Goal: Task Accomplishment & Management: Manage account settings

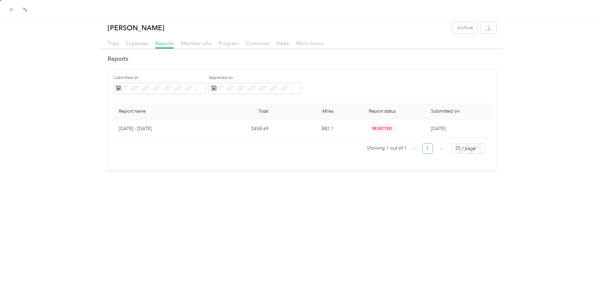
scroll to position [31, 0]
click at [12, 9] on icon at bounding box center [12, 10] width 6 height 6
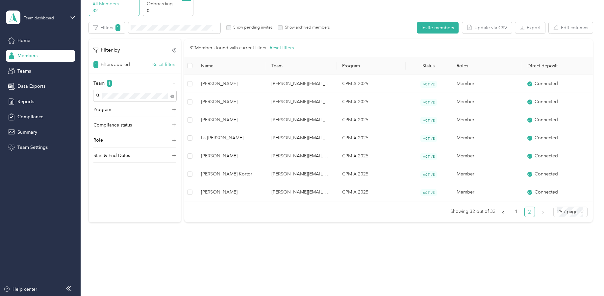
click at [28, 55] on span "Members" at bounding box center [27, 55] width 20 height 7
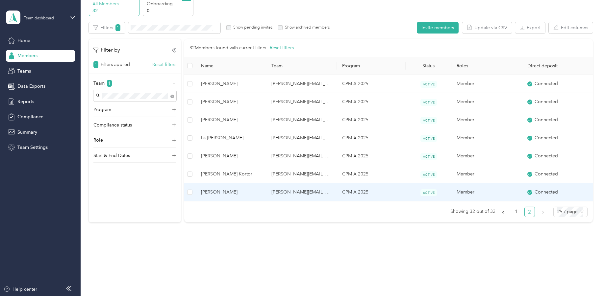
click at [214, 191] on span "[PERSON_NAME]" at bounding box center [231, 192] width 60 height 7
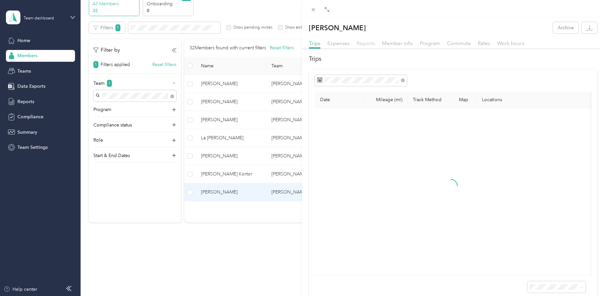
click at [366, 43] on span "Reports" at bounding box center [366, 43] width 18 height 6
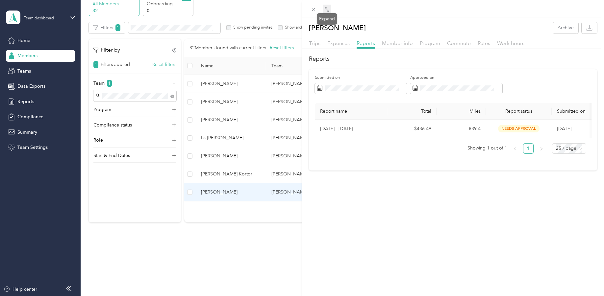
click at [325, 9] on icon at bounding box center [326, 9] width 5 height 5
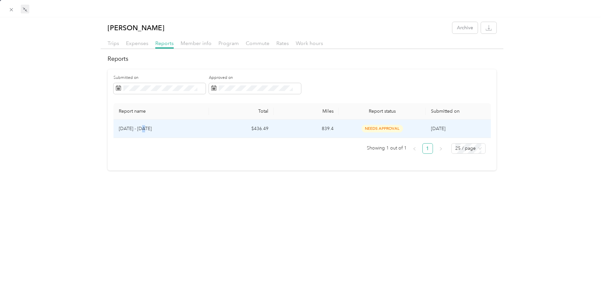
click at [140, 127] on p "[DATE] - [DATE]" at bounding box center [161, 128] width 85 height 7
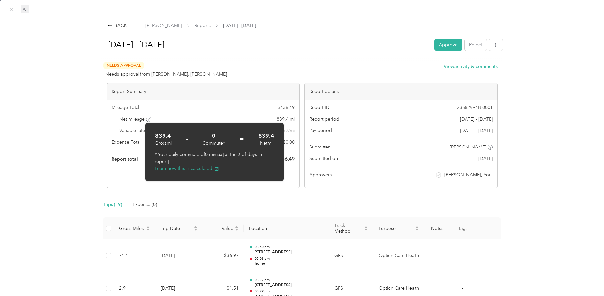
click at [264, 45] on h1 "[DATE] - [DATE]" at bounding box center [265, 45] width 328 height 16
click at [446, 46] on button "Approve" at bounding box center [448, 45] width 28 height 12
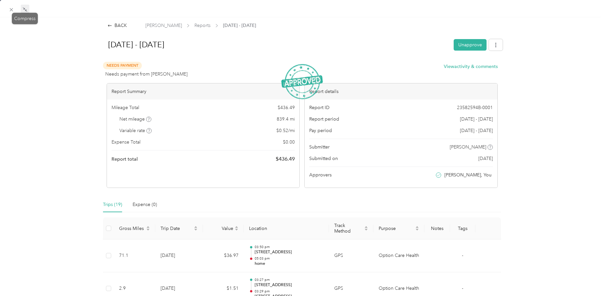
click at [25, 8] on icon at bounding box center [24, 8] width 2 height 2
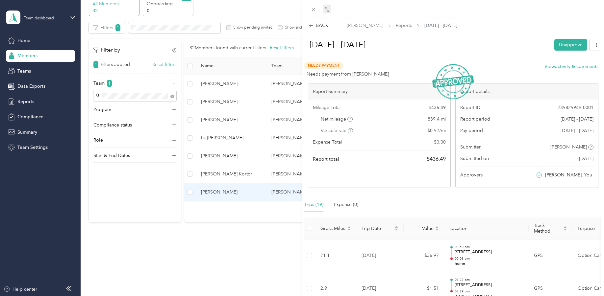
click at [23, 103] on div "BACK [PERSON_NAME] Reports [DATE] - [DATE] [DATE] - [DATE] Unapprove Needs Paym…" at bounding box center [302, 148] width 604 height 296
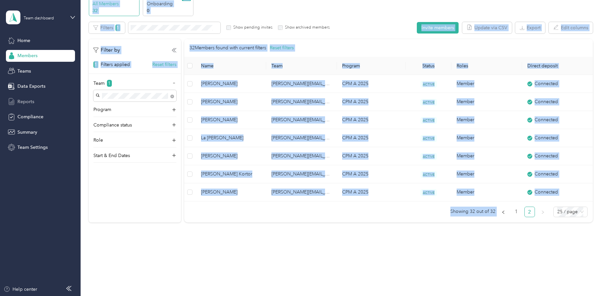
click at [25, 101] on span "Reports" at bounding box center [25, 101] width 17 height 7
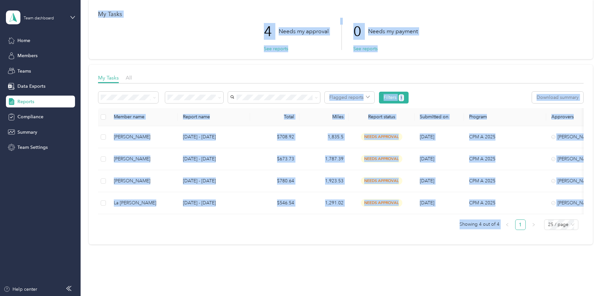
click at [405, 46] on div "0 Needs my payment See reports" at bounding box center [385, 34] width 64 height 32
click at [182, 70] on div "My Tasks All Flagged reports Filters 1 Download summary Member name Report name…" at bounding box center [341, 155] width 504 height 180
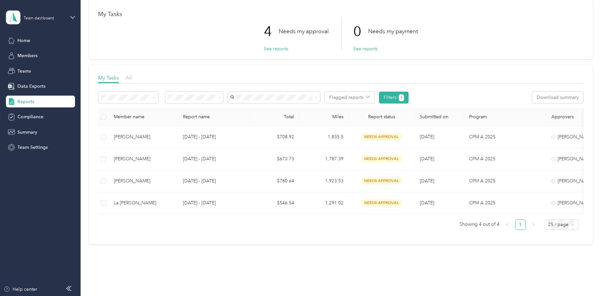
click at [187, 143] on span "Approved by me" at bounding box center [188, 143] width 36 height 6
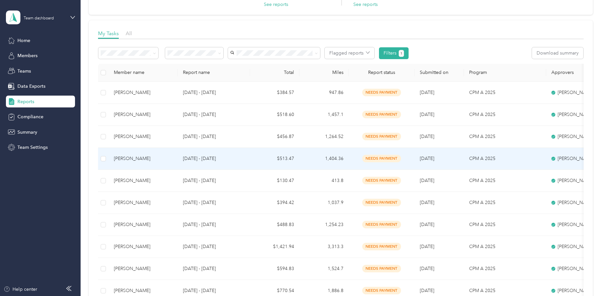
scroll to position [63, 0]
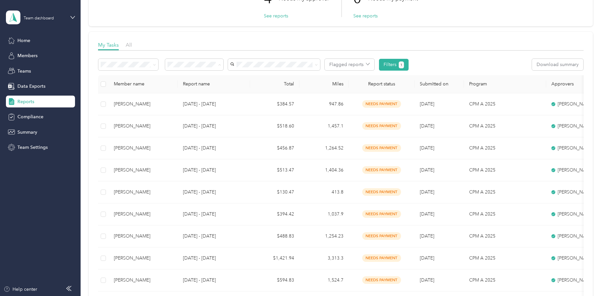
click at [195, 87] on span "Needs my approval" at bounding box center [190, 89] width 41 height 6
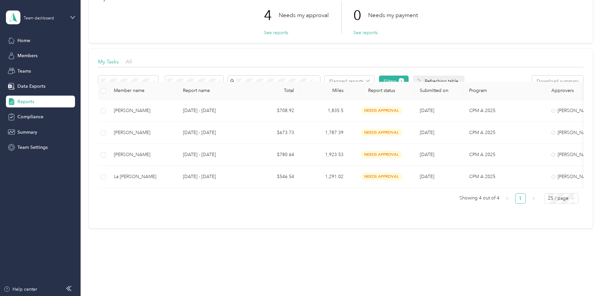
scroll to position [52, 0]
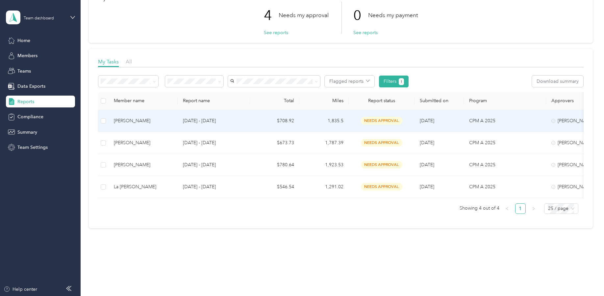
click at [131, 117] on div "[PERSON_NAME]" at bounding box center [143, 120] width 59 height 7
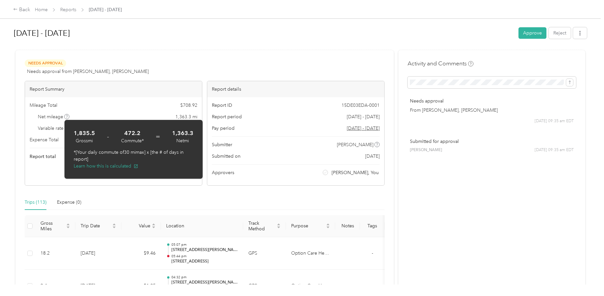
click at [174, 40] on h1 "[DATE] - [DATE]" at bounding box center [264, 33] width 500 height 16
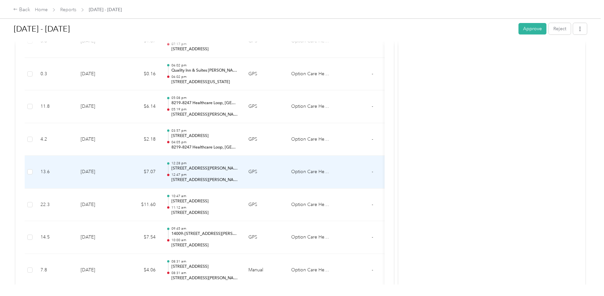
scroll to position [3638, 0]
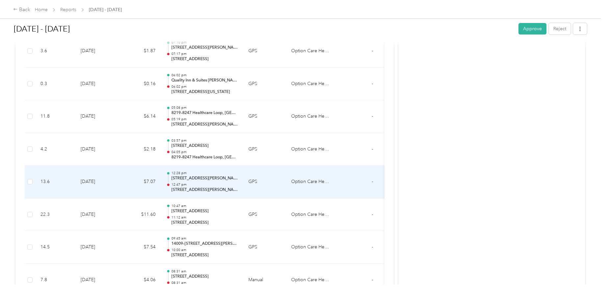
click at [208, 178] on p "[STREET_ADDRESS][PERSON_NAME]" at bounding box center [204, 179] width 66 height 6
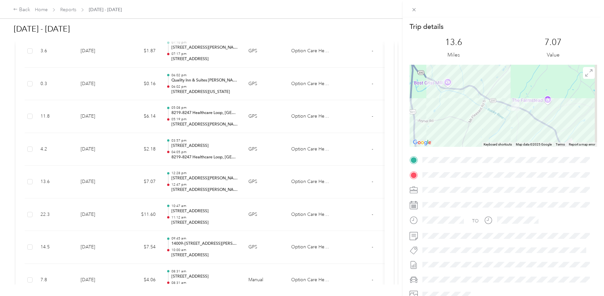
drag, startPoint x: 511, startPoint y: 85, endPoint x: 510, endPoint y: 125, distance: 39.5
click at [509, 125] on div at bounding box center [502, 106] width 187 height 82
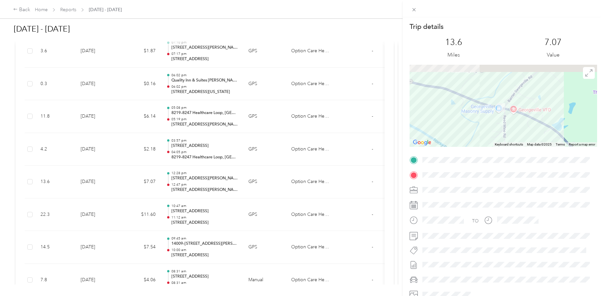
drag, startPoint x: 496, startPoint y: 117, endPoint x: 495, endPoint y: 126, distance: 8.2
click at [495, 126] on div at bounding box center [502, 106] width 187 height 82
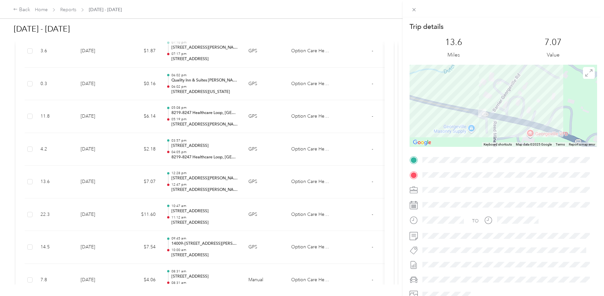
drag, startPoint x: 485, startPoint y: 85, endPoint x: 486, endPoint y: 131, distance: 46.4
click at [485, 131] on div at bounding box center [502, 106] width 187 height 82
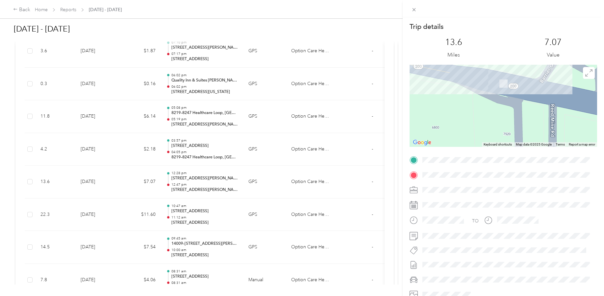
drag, startPoint x: 446, startPoint y: 126, endPoint x: 491, endPoint y: 108, distance: 48.9
click at [491, 108] on div at bounding box center [502, 106] width 187 height 82
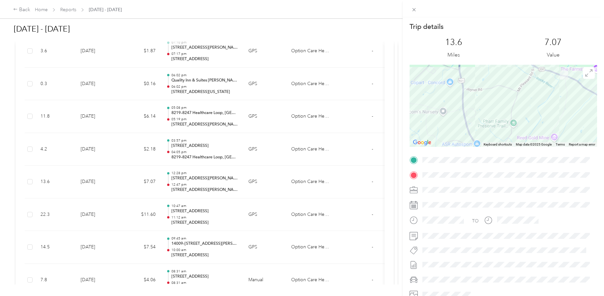
drag, startPoint x: 420, startPoint y: 131, endPoint x: 494, endPoint y: 111, distance: 76.6
click at [498, 104] on div at bounding box center [502, 106] width 187 height 82
drag, startPoint x: 432, startPoint y: 128, endPoint x: 494, endPoint y: 122, distance: 62.4
click at [494, 122] on div at bounding box center [502, 106] width 187 height 82
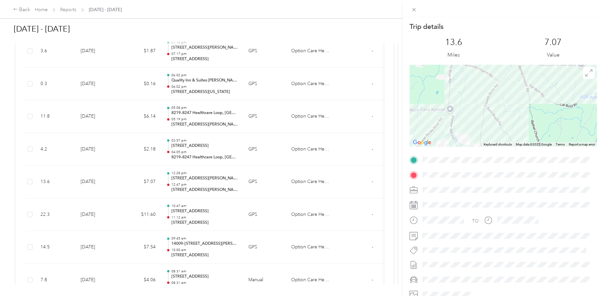
drag, startPoint x: 437, startPoint y: 134, endPoint x: 509, endPoint y: 80, distance: 89.5
click at [509, 81] on div at bounding box center [502, 106] width 187 height 82
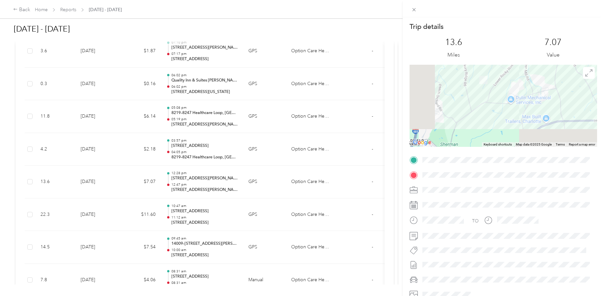
drag, startPoint x: 473, startPoint y: 130, endPoint x: 546, endPoint y: 94, distance: 80.9
click at [546, 94] on div at bounding box center [502, 106] width 187 height 82
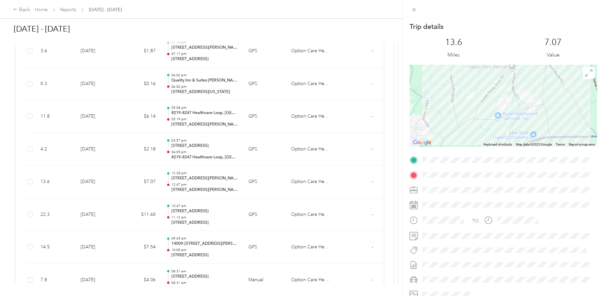
drag, startPoint x: 481, startPoint y: 98, endPoint x: 455, endPoint y: 122, distance: 35.8
click at [455, 122] on div at bounding box center [502, 106] width 187 height 82
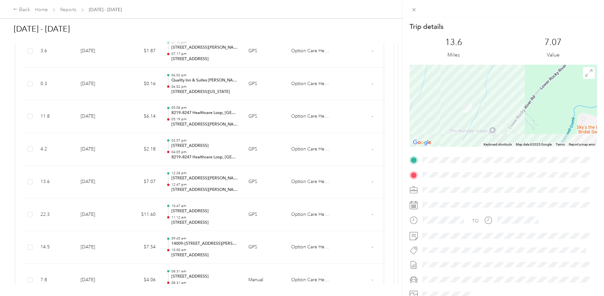
drag, startPoint x: 452, startPoint y: 86, endPoint x: 458, endPoint y: 127, distance: 42.2
click at [458, 127] on div at bounding box center [502, 106] width 187 height 82
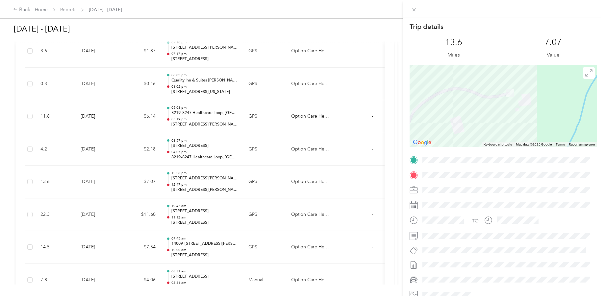
drag, startPoint x: 476, startPoint y: 138, endPoint x: 512, endPoint y: 155, distance: 39.4
click at [512, 155] on div "Trip details This trip cannot be edited because it is either under review, appr…" at bounding box center [502, 168] width 187 height 293
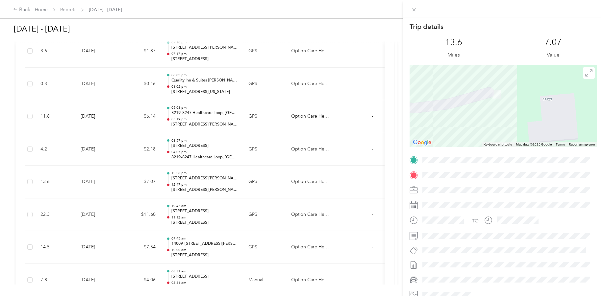
drag, startPoint x: 513, startPoint y: 82, endPoint x: 513, endPoint y: 128, distance: 46.4
click at [513, 128] on div at bounding box center [502, 106] width 187 height 82
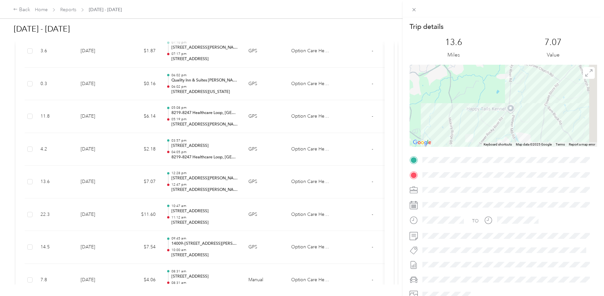
drag, startPoint x: 538, startPoint y: 130, endPoint x: 483, endPoint y: 111, distance: 57.5
click at [479, 113] on div at bounding box center [502, 106] width 187 height 82
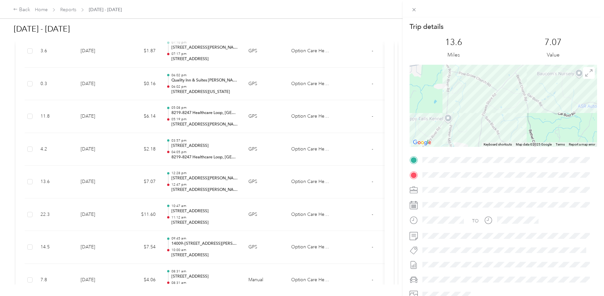
drag, startPoint x: 528, startPoint y: 89, endPoint x: 502, endPoint y: 129, distance: 47.7
click at [502, 129] on div at bounding box center [502, 106] width 187 height 82
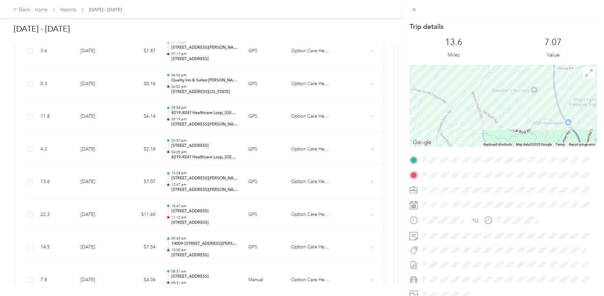
drag, startPoint x: 542, startPoint y: 87, endPoint x: 501, endPoint y: 96, distance: 41.7
click at [501, 96] on div at bounding box center [502, 106] width 187 height 82
drag, startPoint x: 549, startPoint y: 96, endPoint x: 510, endPoint y: 106, distance: 39.9
click at [510, 106] on div at bounding box center [502, 106] width 187 height 82
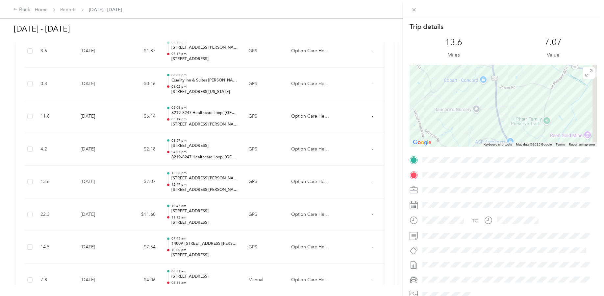
drag, startPoint x: 551, startPoint y: 95, endPoint x: 512, endPoint y: 115, distance: 44.6
click at [507, 115] on div at bounding box center [502, 106] width 187 height 82
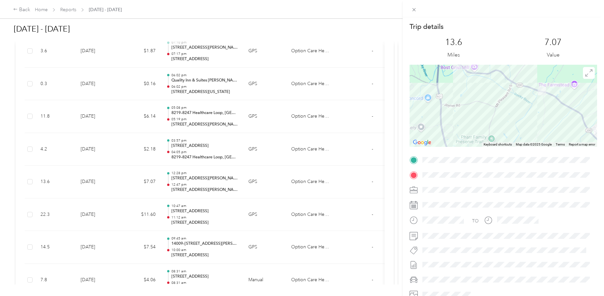
drag, startPoint x: 531, startPoint y: 109, endPoint x: 523, endPoint y: 116, distance: 10.5
click at [522, 116] on div at bounding box center [502, 106] width 187 height 82
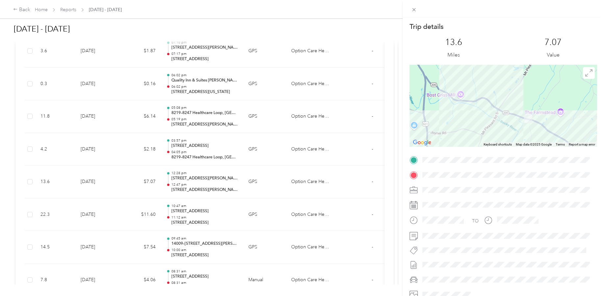
drag, startPoint x: 538, startPoint y: 108, endPoint x: 527, endPoint y: 133, distance: 27.7
click at [527, 133] on div at bounding box center [502, 106] width 187 height 82
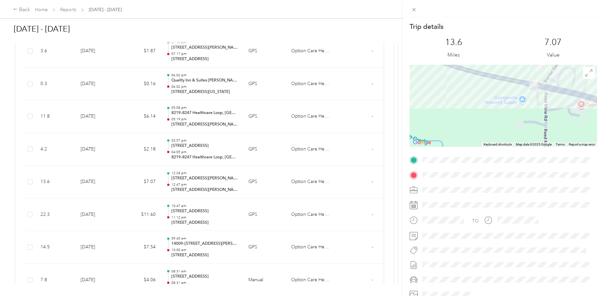
drag, startPoint x: 540, startPoint y: 107, endPoint x: 536, endPoint y: 124, distance: 17.2
click at [536, 124] on div at bounding box center [502, 106] width 187 height 82
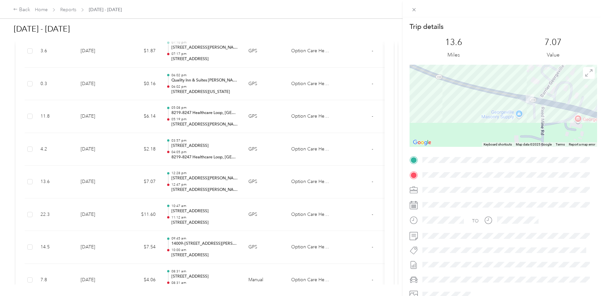
drag, startPoint x: 523, startPoint y: 107, endPoint x: 519, endPoint y: 122, distance: 15.9
click at [519, 122] on div at bounding box center [502, 106] width 187 height 82
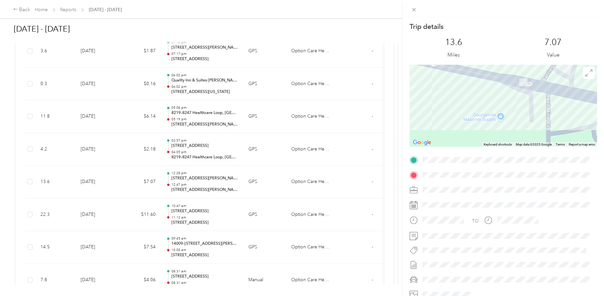
click at [207, 79] on div "Trip details This trip cannot be edited because it is either under review, appr…" at bounding box center [302, 148] width 604 height 296
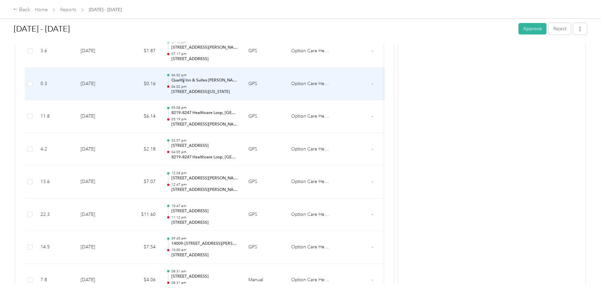
click at [184, 79] on p "Quality Inn & Suites [PERSON_NAME] - [GEOGRAPHIC_DATA], [STREET_ADDRESS][PERSON…" at bounding box center [204, 81] width 66 height 6
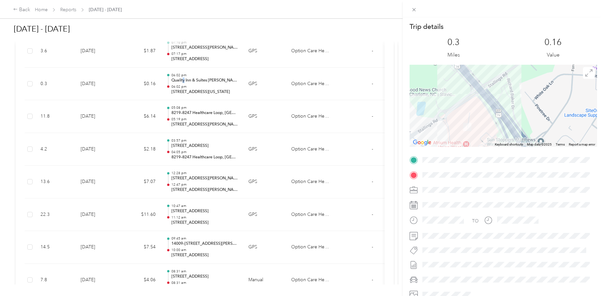
drag, startPoint x: 506, startPoint y: 76, endPoint x: 495, endPoint y: 148, distance: 72.3
click at [495, 148] on div "Trip details This trip cannot be edited because it is either under review, appr…" at bounding box center [502, 168] width 187 height 293
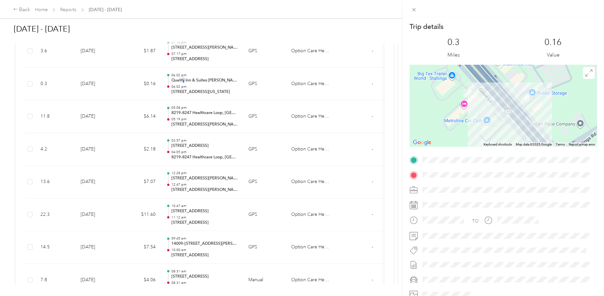
drag, startPoint x: 434, startPoint y: 118, endPoint x: 466, endPoint y: 123, distance: 31.9
click at [466, 123] on div at bounding box center [502, 106] width 187 height 82
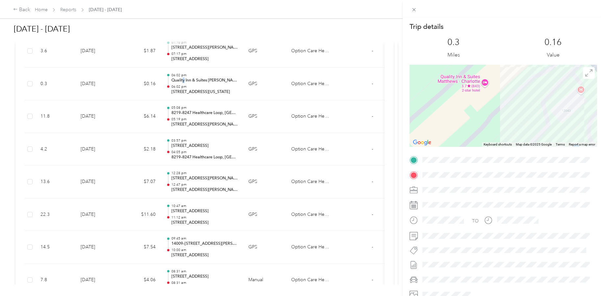
drag, startPoint x: 469, startPoint y: 103, endPoint x: 504, endPoint y: 119, distance: 38.4
click at [505, 122] on div at bounding box center [502, 106] width 187 height 82
click at [264, 37] on div "Trip details This trip cannot be edited because it is either under review, appr…" at bounding box center [302, 148] width 604 height 296
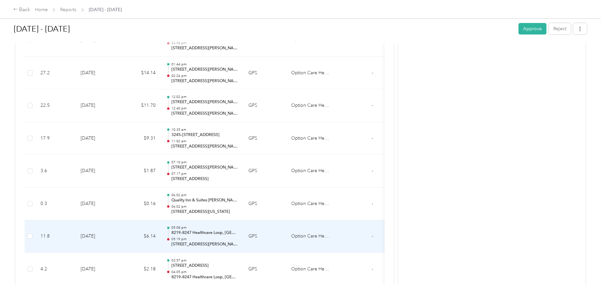
scroll to position [3507, 0]
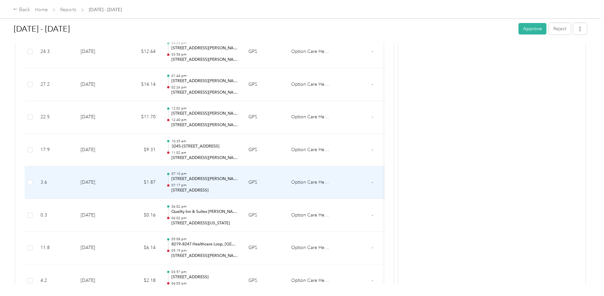
click at [204, 178] on p "[STREET_ADDRESS][PERSON_NAME]" at bounding box center [204, 179] width 66 height 6
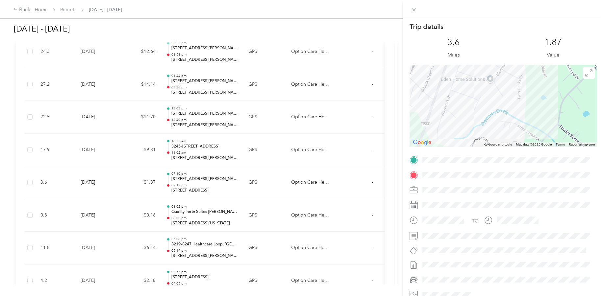
drag, startPoint x: 519, startPoint y: 103, endPoint x: 518, endPoint y: 117, distance: 14.5
click at [518, 117] on div at bounding box center [502, 106] width 187 height 82
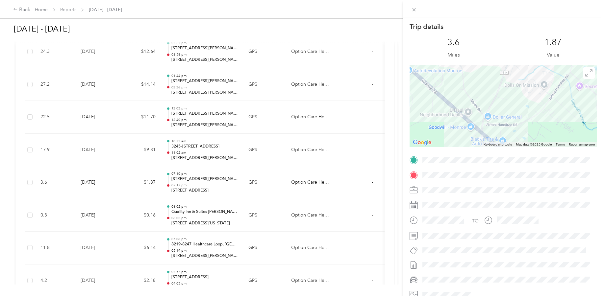
drag, startPoint x: 429, startPoint y: 119, endPoint x: 479, endPoint y: 77, distance: 65.8
click at [479, 77] on div at bounding box center [502, 106] width 187 height 82
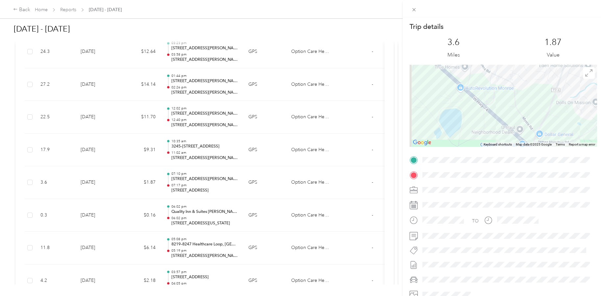
drag, startPoint x: 450, startPoint y: 107, endPoint x: 510, endPoint y: 129, distance: 64.0
click at [510, 129] on div at bounding box center [502, 106] width 187 height 82
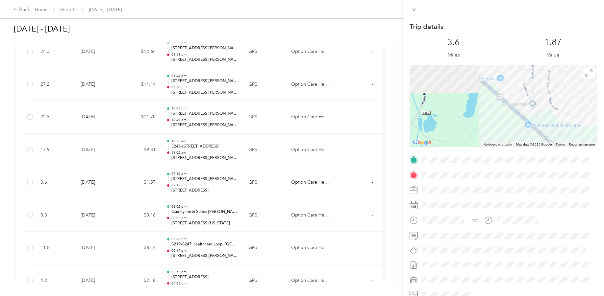
drag, startPoint x: 441, startPoint y: 110, endPoint x: 505, endPoint y: 148, distance: 74.2
click at [505, 148] on div "Trip details This trip cannot be edited because it is either under review, appr…" at bounding box center [502, 168] width 187 height 293
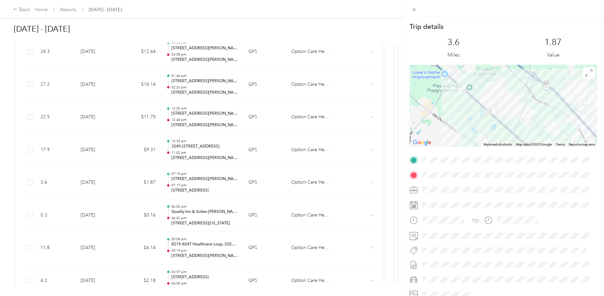
click at [466, 111] on div at bounding box center [502, 106] width 187 height 82
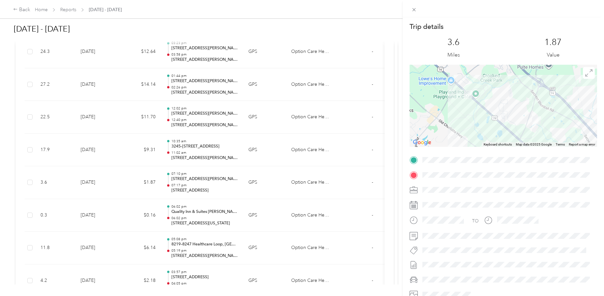
drag, startPoint x: 465, startPoint y: 118, endPoint x: 469, endPoint y: 128, distance: 10.0
click at [469, 128] on div at bounding box center [502, 106] width 187 height 82
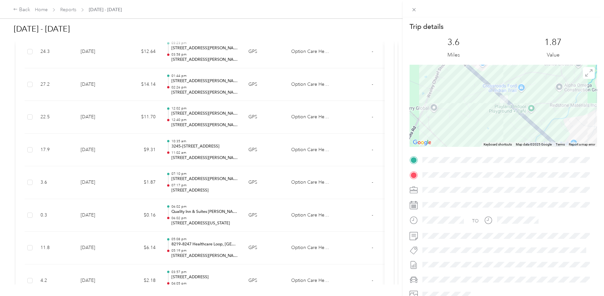
drag, startPoint x: 459, startPoint y: 105, endPoint x: 478, endPoint y: 131, distance: 32.0
click at [478, 131] on div at bounding box center [502, 106] width 187 height 82
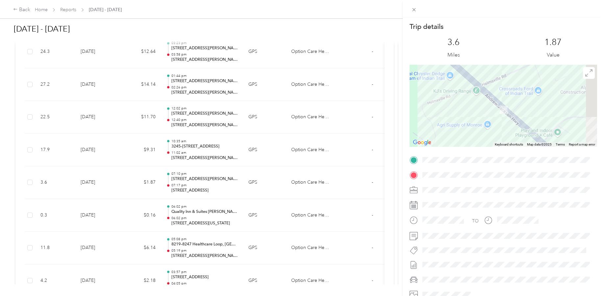
drag, startPoint x: 496, startPoint y: 89, endPoint x: 474, endPoint y: 116, distance: 34.9
click at [474, 116] on div at bounding box center [502, 106] width 187 height 82
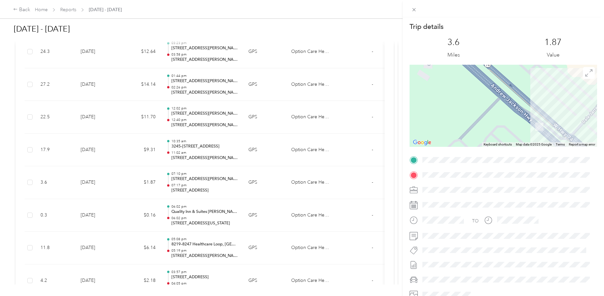
drag, startPoint x: 519, startPoint y: 102, endPoint x: 491, endPoint y: 133, distance: 41.9
click at [491, 136] on div at bounding box center [502, 106] width 187 height 82
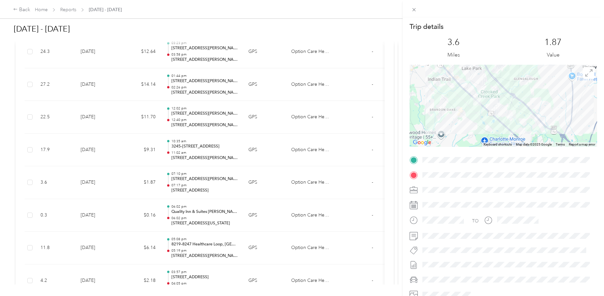
click at [253, 35] on div "Trip details This trip cannot be edited because it is either under review, appr…" at bounding box center [302, 148] width 604 height 296
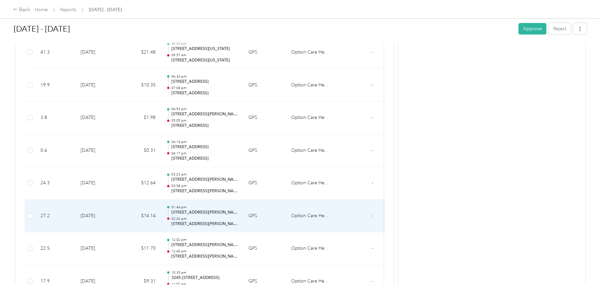
scroll to position [3408, 0]
click at [200, 212] on p "[STREET_ADDRESS][PERSON_NAME]" at bounding box center [204, 213] width 66 height 6
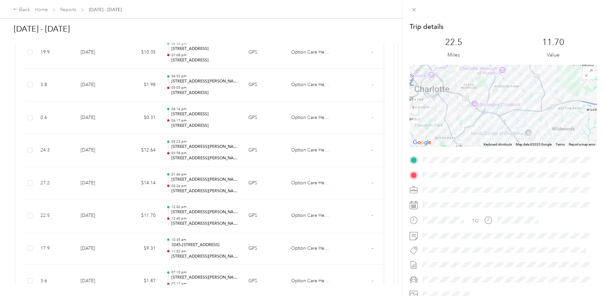
drag, startPoint x: 504, startPoint y: 105, endPoint x: 505, endPoint y: 115, distance: 9.9
click at [505, 115] on div at bounding box center [502, 106] width 187 height 82
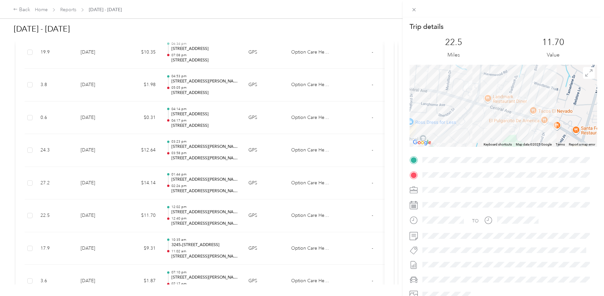
drag, startPoint x: 460, startPoint y: 82, endPoint x: 468, endPoint y: 113, distance: 32.1
click at [467, 115] on div at bounding box center [502, 106] width 187 height 82
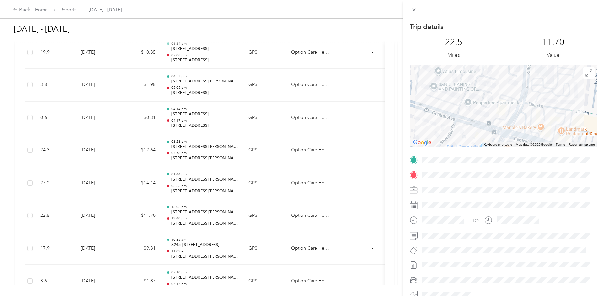
drag, startPoint x: 470, startPoint y: 87, endPoint x: 472, endPoint y: 122, distance: 35.6
click at [472, 122] on div at bounding box center [502, 106] width 187 height 82
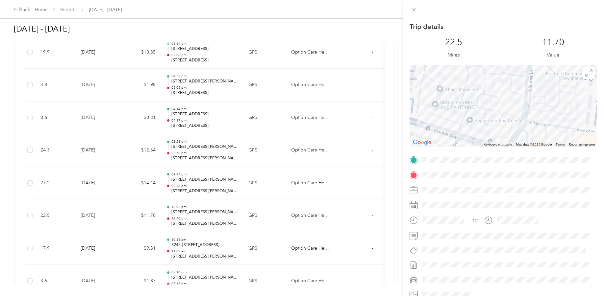
drag, startPoint x: 487, startPoint y: 90, endPoint x: 489, endPoint y: 112, distance: 22.1
click at [489, 112] on div at bounding box center [502, 106] width 187 height 82
drag, startPoint x: 481, startPoint y: 102, endPoint x: 496, endPoint y: 119, distance: 23.1
click at [491, 121] on div at bounding box center [502, 106] width 187 height 82
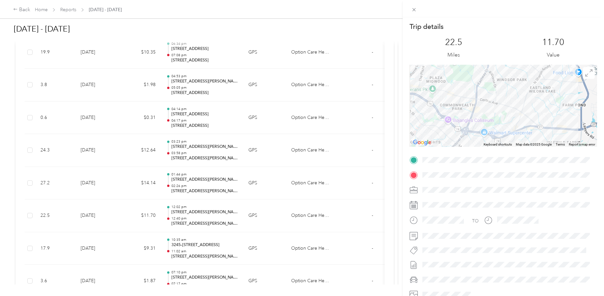
click at [202, 114] on div "Trip details This trip cannot be edited because it is either under review, appr…" at bounding box center [302, 148] width 604 height 296
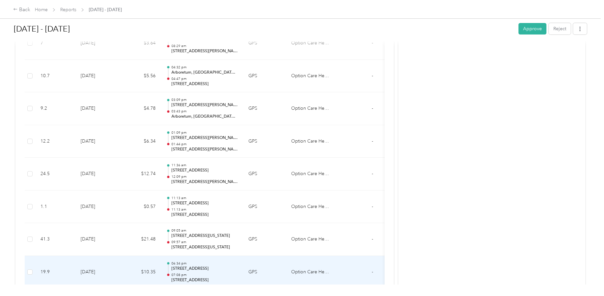
scroll to position [3178, 0]
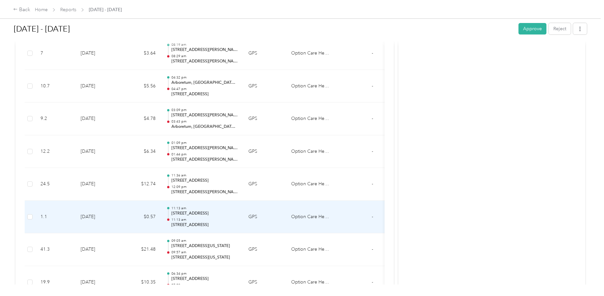
click at [198, 224] on p "[STREET_ADDRESS]" at bounding box center [204, 225] width 66 height 6
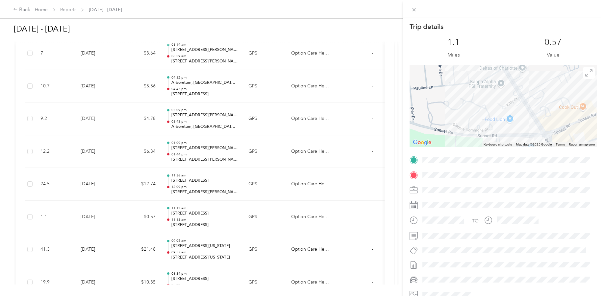
drag, startPoint x: 509, startPoint y: 132, endPoint x: 505, endPoint y: 125, distance: 8.1
click at [505, 125] on div "Keyboard shortcuts Map Data Map data ©2025 Google Map data ©2025 Google 100 m C…" at bounding box center [502, 106] width 187 height 82
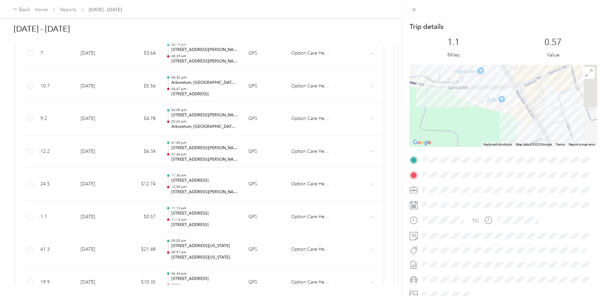
drag, startPoint x: 506, startPoint y: 127, endPoint x: 477, endPoint y: 78, distance: 57.1
click at [477, 78] on div at bounding box center [502, 106] width 187 height 82
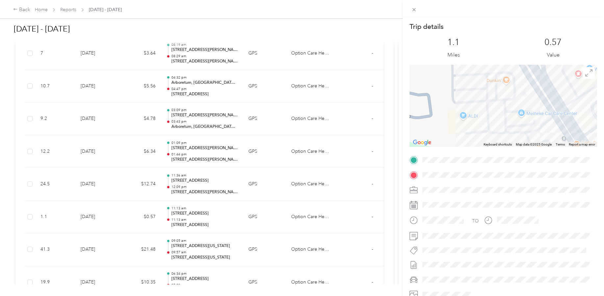
click at [485, 122] on div at bounding box center [502, 106] width 187 height 82
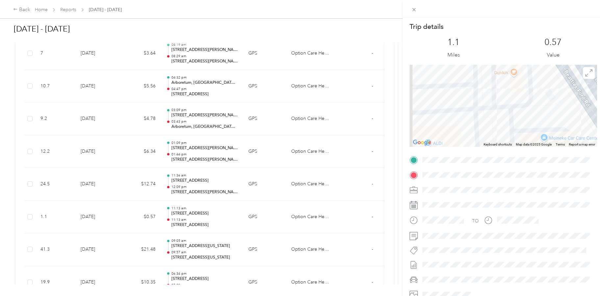
drag, startPoint x: 491, startPoint y: 84, endPoint x: 508, endPoint y: 133, distance: 51.6
click at [507, 134] on div at bounding box center [502, 106] width 187 height 82
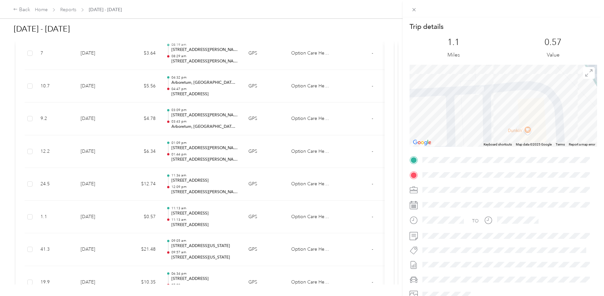
drag, startPoint x: 495, startPoint y: 94, endPoint x: 477, endPoint y: 110, distance: 24.3
click at [477, 110] on div at bounding box center [502, 106] width 187 height 82
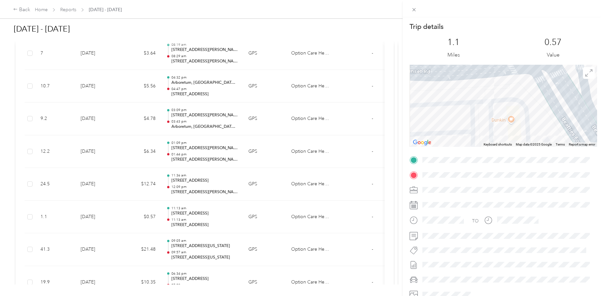
click at [319, 71] on div "Trip details This trip cannot be edited because it is either under review, appr…" at bounding box center [302, 148] width 604 height 296
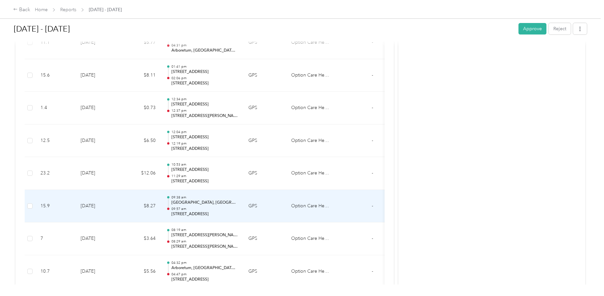
scroll to position [3014, 0]
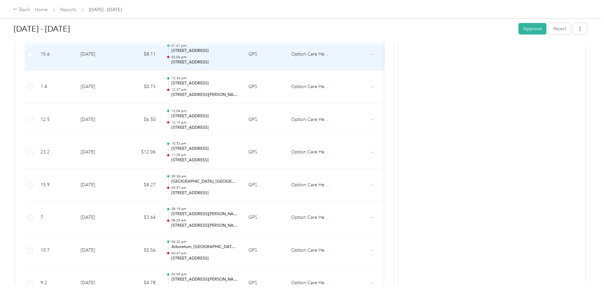
click at [124, 57] on td "$8.11" at bounding box center [140, 54] width 39 height 33
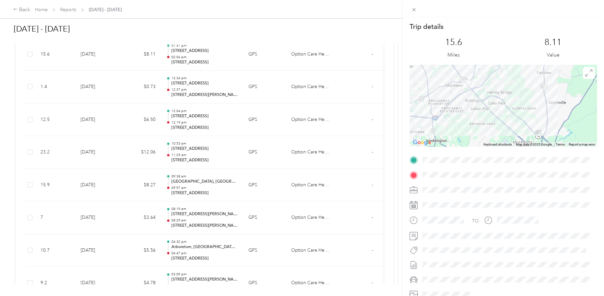
click at [130, 30] on div "Trip details This trip cannot be edited because it is either under review, appr…" at bounding box center [302, 148] width 604 height 296
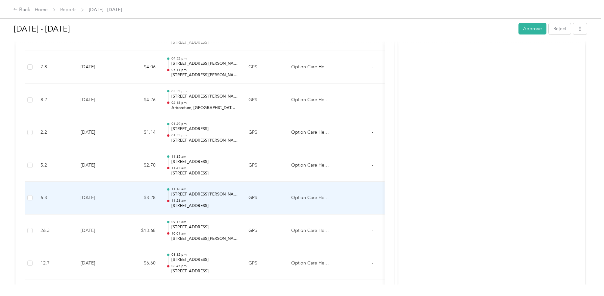
scroll to position [2718, 0]
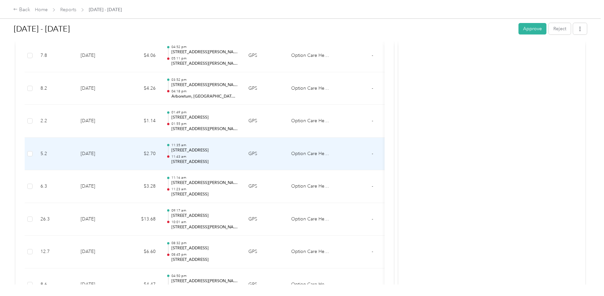
click at [192, 151] on p "[STREET_ADDRESS]" at bounding box center [204, 151] width 66 height 6
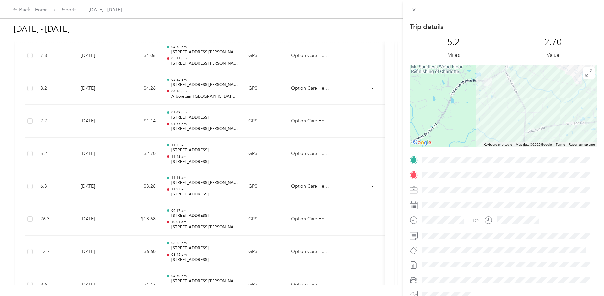
drag, startPoint x: 481, startPoint y: 98, endPoint x: 484, endPoint y: 116, distance: 18.2
click at [484, 116] on div at bounding box center [502, 106] width 187 height 82
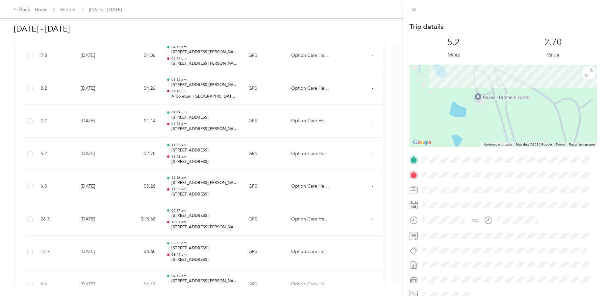
drag, startPoint x: 505, startPoint y: 85, endPoint x: 499, endPoint y: 122, distance: 37.7
click at [499, 123] on div at bounding box center [502, 106] width 187 height 82
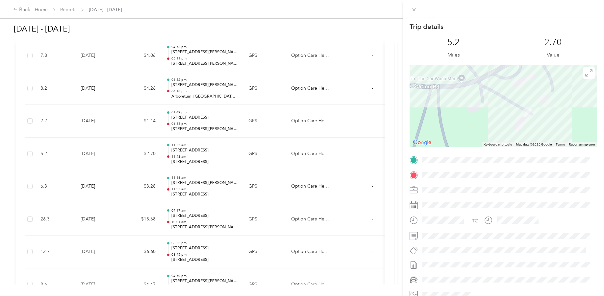
drag, startPoint x: 529, startPoint y: 116, endPoint x: 525, endPoint y: 130, distance: 14.4
click at [525, 130] on div at bounding box center [502, 106] width 187 height 82
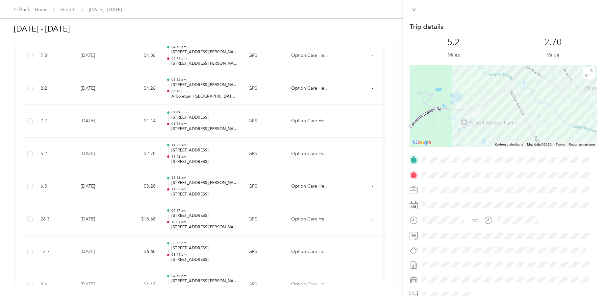
drag, startPoint x: 557, startPoint y: 96, endPoint x: 508, endPoint y: 97, distance: 49.3
click at [508, 97] on div at bounding box center [502, 106] width 187 height 82
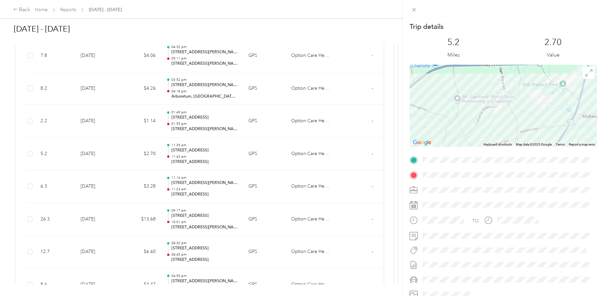
drag, startPoint x: 542, startPoint y: 101, endPoint x: 468, endPoint y: 114, distance: 75.0
click at [469, 113] on div at bounding box center [502, 106] width 187 height 82
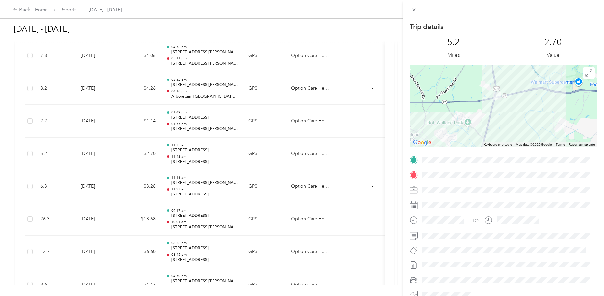
drag, startPoint x: 501, startPoint y: 102, endPoint x: 504, endPoint y: 112, distance: 10.5
click at [503, 118] on div at bounding box center [502, 106] width 187 height 82
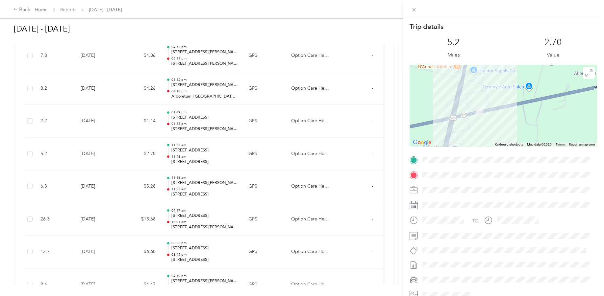
drag, startPoint x: 475, startPoint y: 74, endPoint x: 482, endPoint y: 126, distance: 52.8
click at [482, 126] on div at bounding box center [502, 106] width 187 height 82
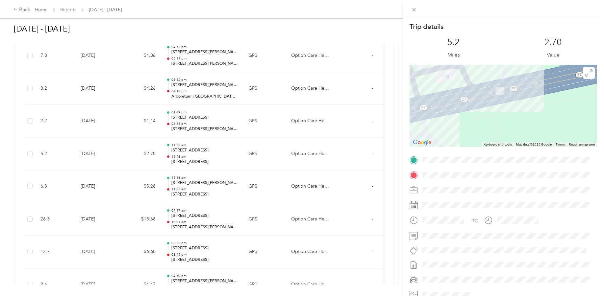
drag, startPoint x: 466, startPoint y: 122, endPoint x: 507, endPoint y: 120, distance: 41.5
click at [507, 120] on div at bounding box center [502, 106] width 187 height 82
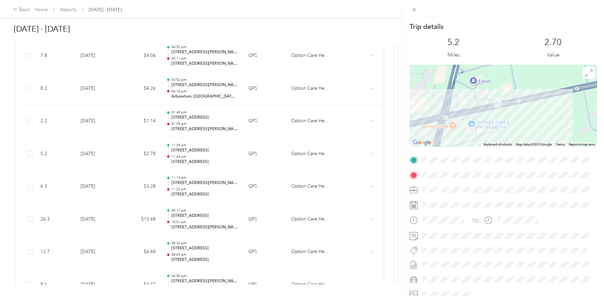
click at [193, 160] on div "Trip details This trip cannot be edited because it is either under review, appr…" at bounding box center [302, 148] width 604 height 296
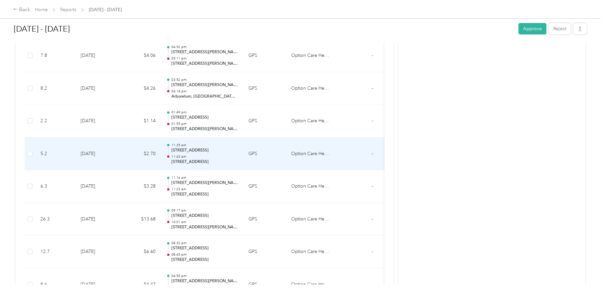
click at [193, 161] on p "[STREET_ADDRESS]" at bounding box center [204, 162] width 66 height 6
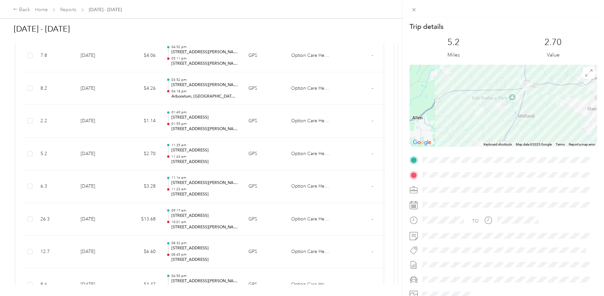
click at [197, 195] on div "Trip details This trip cannot be edited because it is either under review, appr…" at bounding box center [302, 148] width 604 height 296
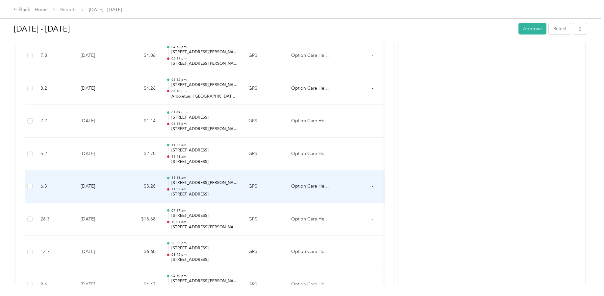
click at [191, 195] on p "[STREET_ADDRESS]" at bounding box center [204, 195] width 66 height 6
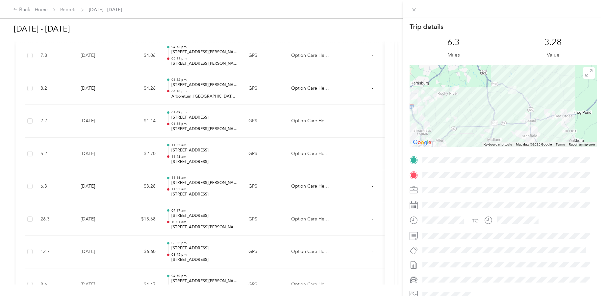
click at [193, 129] on div "Trip details This trip cannot be edited because it is either under review, appr…" at bounding box center [302, 148] width 604 height 296
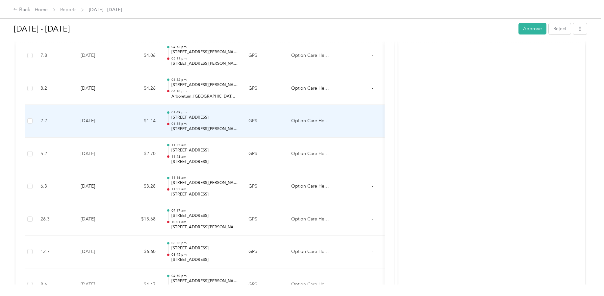
click at [195, 130] on p "[STREET_ADDRESS][PERSON_NAME]" at bounding box center [204, 129] width 66 height 6
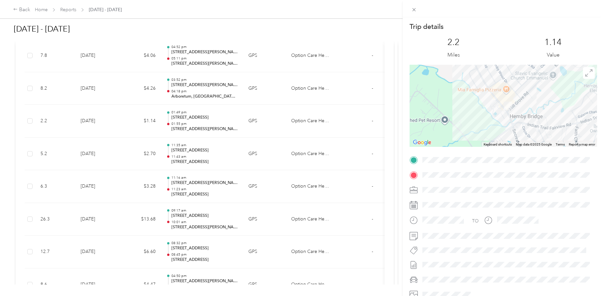
drag, startPoint x: 473, startPoint y: 104, endPoint x: 467, endPoint y: 128, distance: 24.4
click at [467, 128] on div at bounding box center [502, 106] width 187 height 82
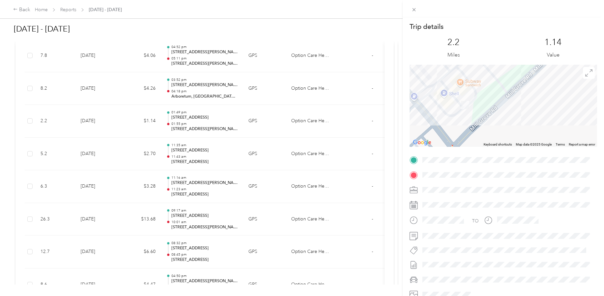
click at [470, 113] on div at bounding box center [502, 106] width 187 height 82
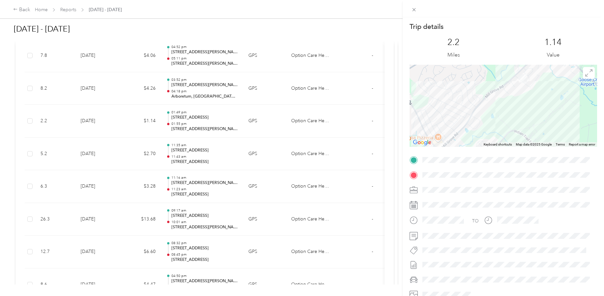
drag, startPoint x: 513, startPoint y: 99, endPoint x: 489, endPoint y: 116, distance: 29.5
click at [489, 116] on div at bounding box center [502, 106] width 187 height 82
click at [201, 93] on div "Trip details This trip cannot be edited because it is either under review, appr…" at bounding box center [302, 148] width 604 height 296
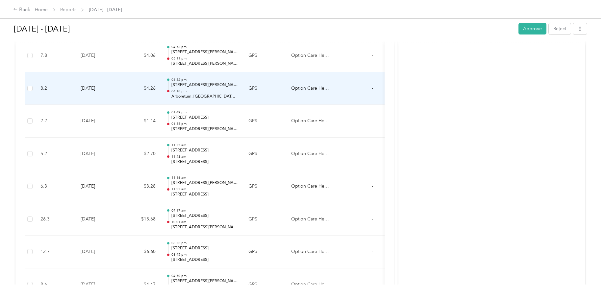
click at [200, 98] on p "Arboretum, [GEOGRAPHIC_DATA], [GEOGRAPHIC_DATA]" at bounding box center [204, 97] width 66 height 6
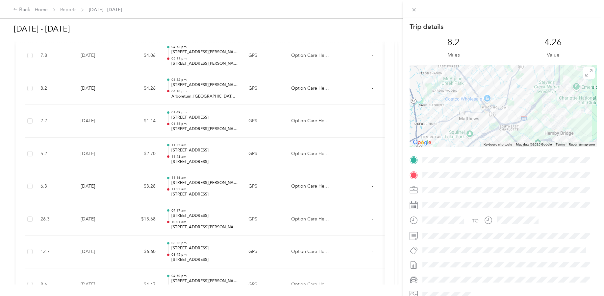
drag, startPoint x: 449, startPoint y: 106, endPoint x: 472, endPoint y: 129, distance: 32.3
click at [473, 130] on div at bounding box center [502, 106] width 187 height 82
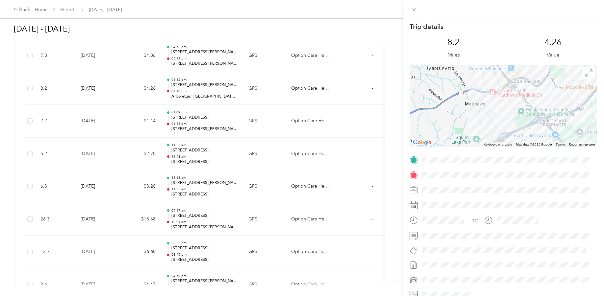
click at [254, 22] on div "Trip details This trip cannot be edited because it is either under review, appr…" at bounding box center [302, 148] width 604 height 296
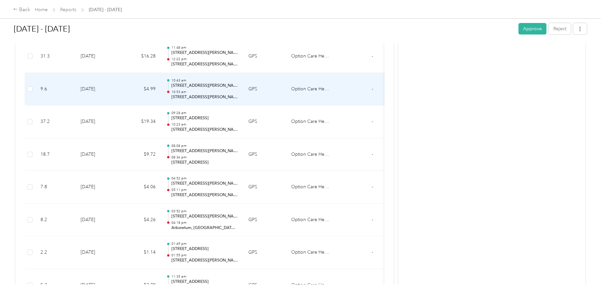
scroll to position [2553, 0]
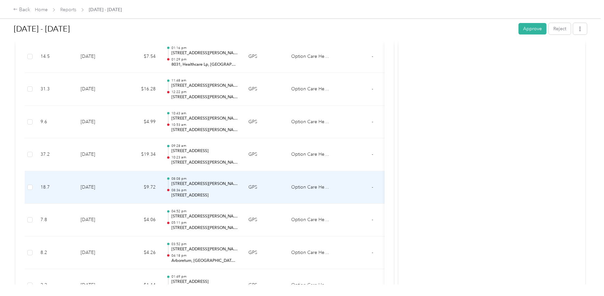
click at [222, 184] on p "[STREET_ADDRESS][PERSON_NAME]" at bounding box center [204, 184] width 66 height 6
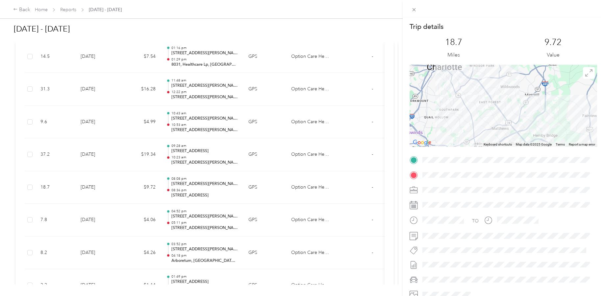
drag, startPoint x: 482, startPoint y: 87, endPoint x: 500, endPoint y: 120, distance: 37.5
click at [500, 120] on div at bounding box center [502, 106] width 187 height 82
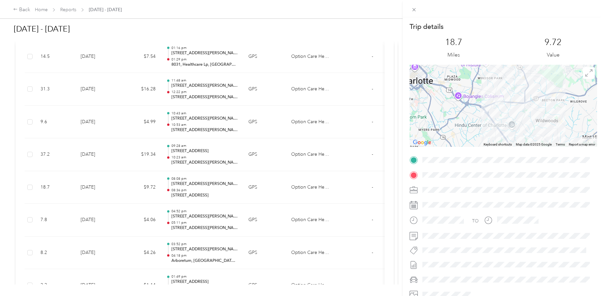
drag, startPoint x: 499, startPoint y: 88, endPoint x: 500, endPoint y: 115, distance: 27.0
click at [500, 105] on img at bounding box center [499, 101] width 8 height 8
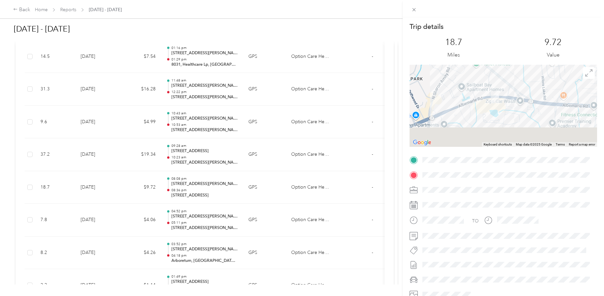
drag, startPoint x: 505, startPoint y: 123, endPoint x: 491, endPoint y: 72, distance: 52.1
click at [491, 72] on div at bounding box center [502, 106] width 187 height 82
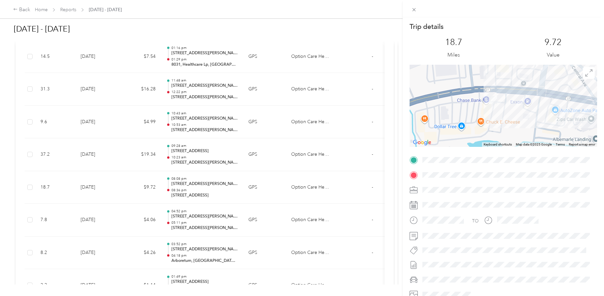
drag, startPoint x: 489, startPoint y: 88, endPoint x: 499, endPoint y: 127, distance: 39.4
click at [499, 127] on div at bounding box center [502, 106] width 187 height 82
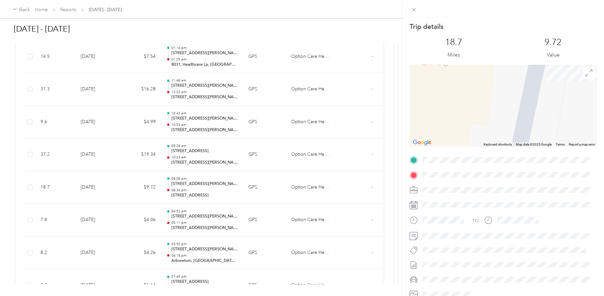
drag, startPoint x: 508, startPoint y: 90, endPoint x: 512, endPoint y: 122, distance: 32.2
click at [512, 122] on div at bounding box center [502, 106] width 187 height 82
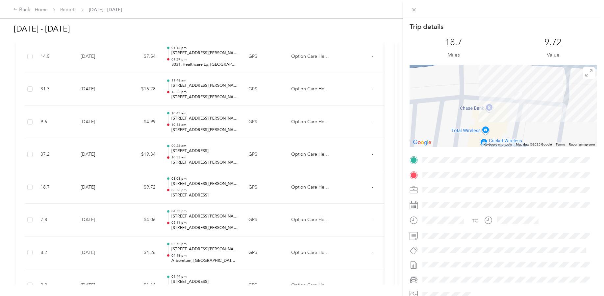
drag, startPoint x: 501, startPoint y: 106, endPoint x: 501, endPoint y: 110, distance: 4.6
click at [501, 110] on div at bounding box center [502, 106] width 187 height 82
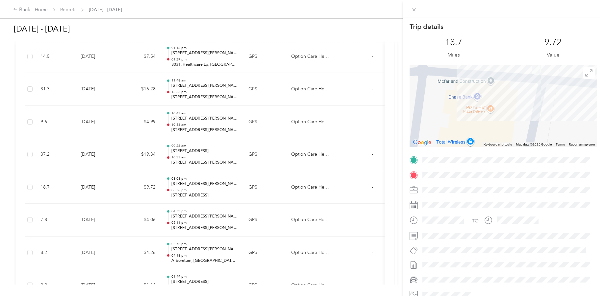
drag, startPoint x: 499, startPoint y: 90, endPoint x: 497, endPoint y: 63, distance: 26.7
click at [497, 63] on div "Trip details This trip cannot be edited because it is either under review, appr…" at bounding box center [502, 168] width 187 height 293
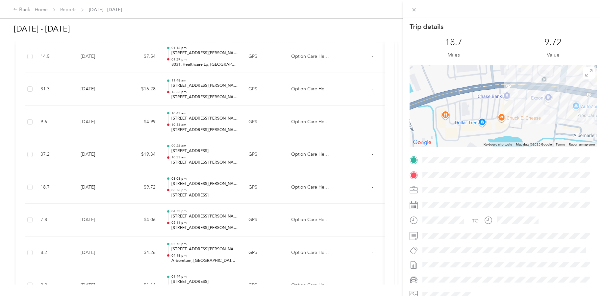
click at [29, 156] on div "Trip details This trip cannot be edited because it is either under review, appr…" at bounding box center [302, 148] width 604 height 296
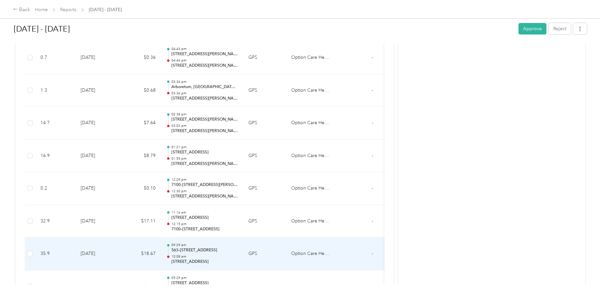
scroll to position [2257, 0]
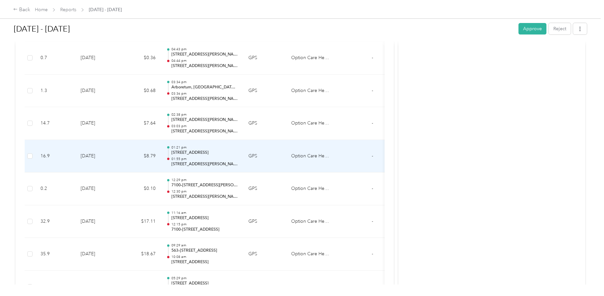
click at [198, 163] on p "[STREET_ADDRESS][PERSON_NAME]" at bounding box center [204, 164] width 66 height 6
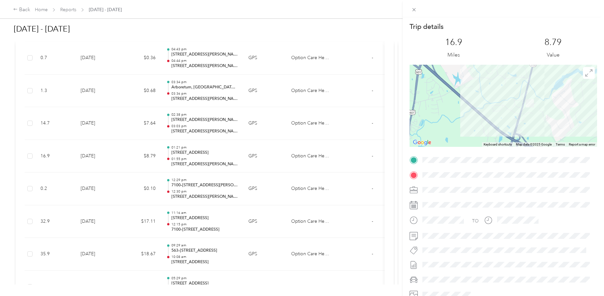
click at [529, 130] on div at bounding box center [502, 106] width 187 height 82
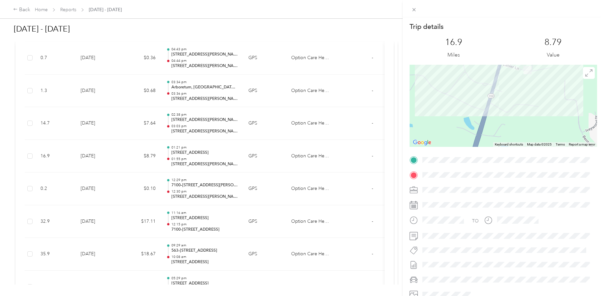
drag, startPoint x: 529, startPoint y: 96, endPoint x: 527, endPoint y: 122, distance: 26.1
click at [527, 122] on div at bounding box center [502, 106] width 187 height 82
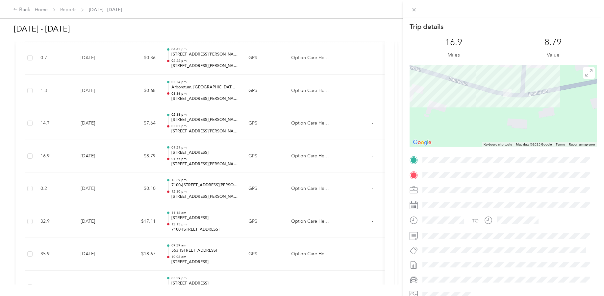
drag, startPoint x: 496, startPoint y: 95, endPoint x: 503, endPoint y: 112, distance: 18.4
click at [503, 117] on div at bounding box center [502, 106] width 187 height 82
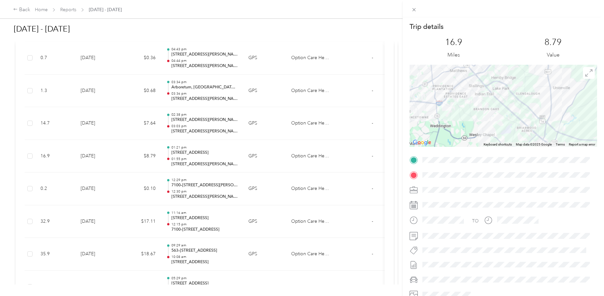
drag, startPoint x: 451, startPoint y: 87, endPoint x: 519, endPoint y: 114, distance: 73.0
click at [519, 114] on div at bounding box center [502, 106] width 187 height 82
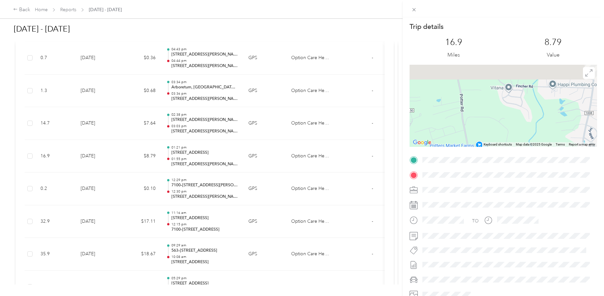
drag, startPoint x: 512, startPoint y: 111, endPoint x: 502, endPoint y: 125, distance: 17.5
click at [503, 126] on div at bounding box center [502, 106] width 187 height 82
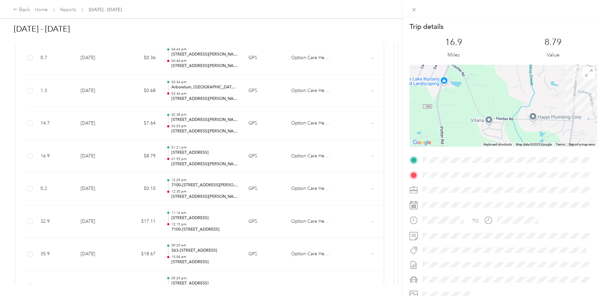
drag, startPoint x: 524, startPoint y: 113, endPoint x: 481, endPoint y: 118, distance: 43.1
click at [481, 118] on div at bounding box center [502, 106] width 187 height 82
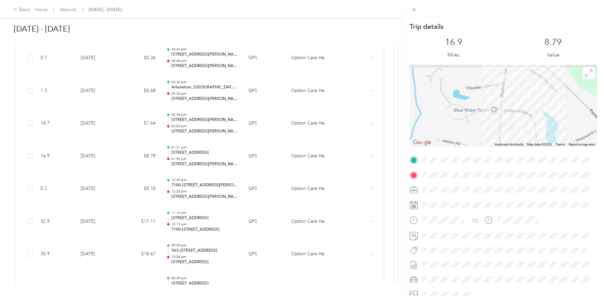
drag, startPoint x: 490, startPoint y: 74, endPoint x: 489, endPoint y: 108, distance: 33.9
click at [489, 108] on div at bounding box center [502, 106] width 187 height 82
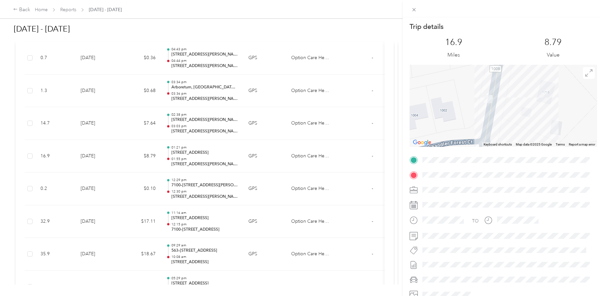
drag, startPoint x: 446, startPoint y: 90, endPoint x: 495, endPoint y: 118, distance: 56.4
click at [495, 118] on div at bounding box center [502, 106] width 187 height 82
click at [214, 121] on div "Trip details This trip cannot be edited because it is either under review, appr…" at bounding box center [302, 148] width 604 height 296
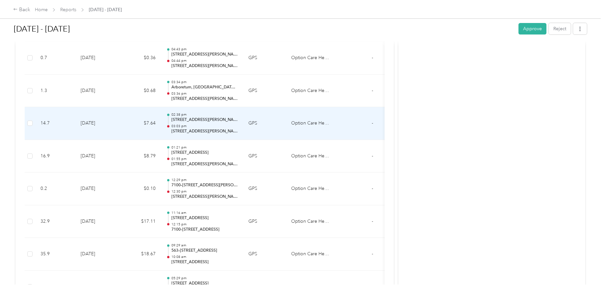
click at [193, 118] on p "[STREET_ADDRESS][PERSON_NAME][PERSON_NAME]" at bounding box center [204, 120] width 66 height 6
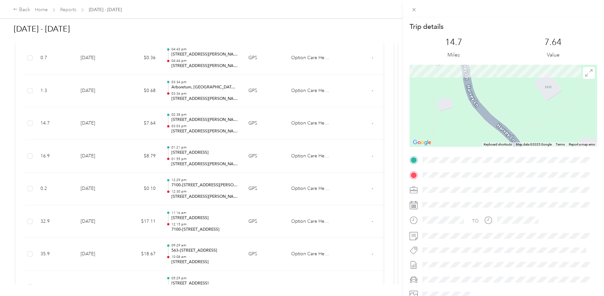
drag, startPoint x: 518, startPoint y: 89, endPoint x: 540, endPoint y: 123, distance: 41.3
click at [540, 123] on div at bounding box center [502, 106] width 187 height 82
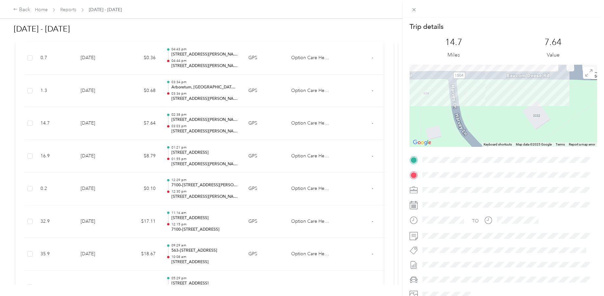
drag, startPoint x: 530, startPoint y: 90, endPoint x: 519, endPoint y: 110, distance: 22.2
click at [519, 120] on div at bounding box center [502, 106] width 187 height 82
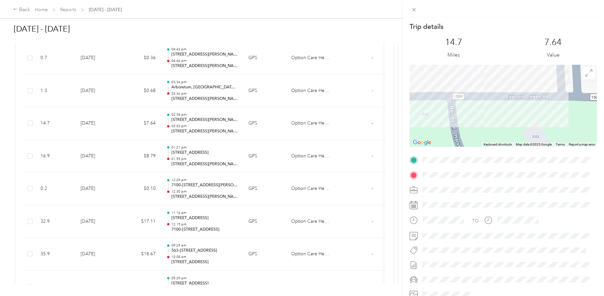
drag, startPoint x: 514, startPoint y: 108, endPoint x: 514, endPoint y: 125, distance: 17.1
click at [512, 125] on div at bounding box center [502, 106] width 187 height 82
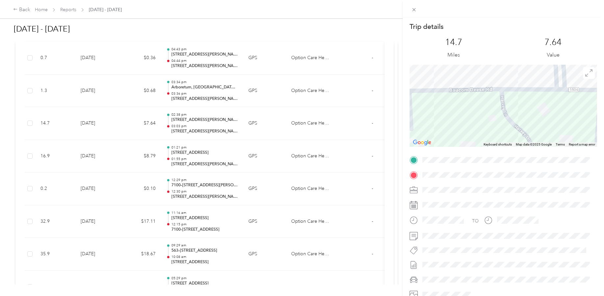
drag, startPoint x: 529, startPoint y: 106, endPoint x: 535, endPoint y: 68, distance: 38.8
click at [535, 68] on div at bounding box center [502, 106] width 187 height 82
click at [412, 175] on icon at bounding box center [414, 175] width 6 height 6
click at [469, 113] on div at bounding box center [502, 106] width 187 height 82
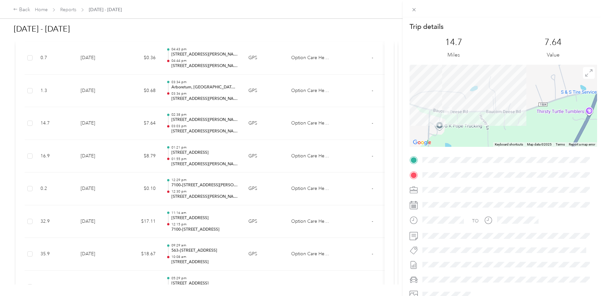
click at [193, 131] on div "Trip details This trip cannot be edited because it is either under review, appr…" at bounding box center [302, 148] width 604 height 296
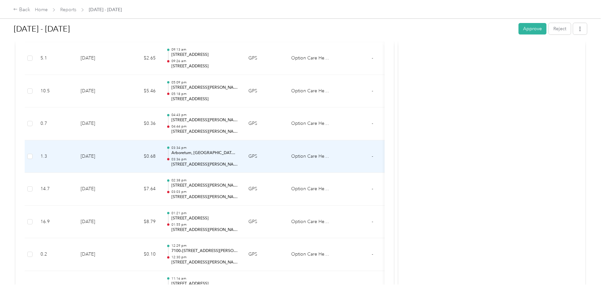
scroll to position [2158, 0]
click at [189, 164] on p "[STREET_ADDRESS][PERSON_NAME]" at bounding box center [204, 165] width 66 height 6
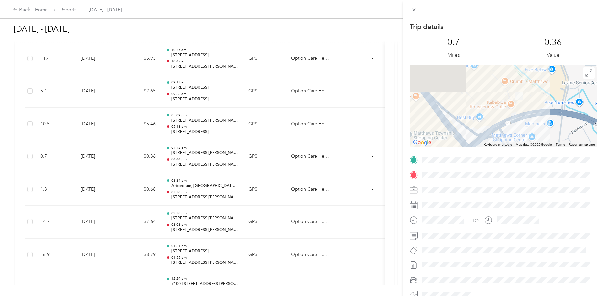
drag, startPoint x: 508, startPoint y: 83, endPoint x: 503, endPoint y: 120, distance: 37.2
click at [503, 120] on div at bounding box center [502, 106] width 187 height 82
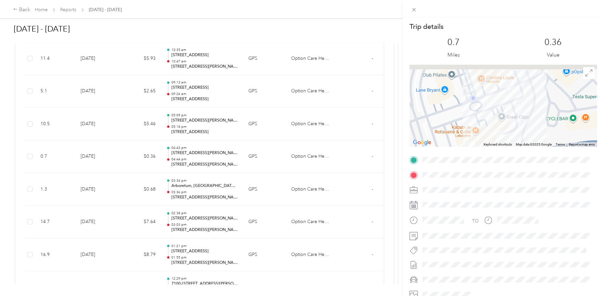
drag, startPoint x: 511, startPoint y: 86, endPoint x: 502, endPoint y: 116, distance: 30.7
click at [502, 116] on div at bounding box center [502, 106] width 187 height 82
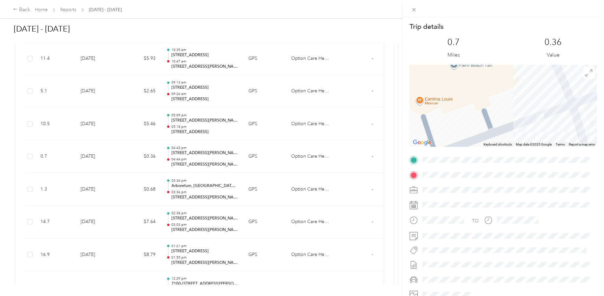
drag, startPoint x: 509, startPoint y: 121, endPoint x: 512, endPoint y: 110, distance: 11.6
click at [539, 135] on div at bounding box center [502, 106] width 187 height 82
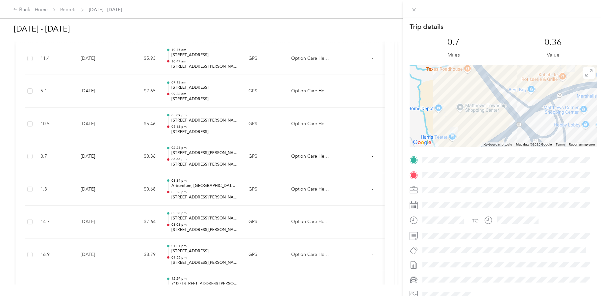
drag, startPoint x: 437, startPoint y: 120, endPoint x: 498, endPoint y: 91, distance: 67.1
click at [505, 84] on div at bounding box center [502, 106] width 187 height 82
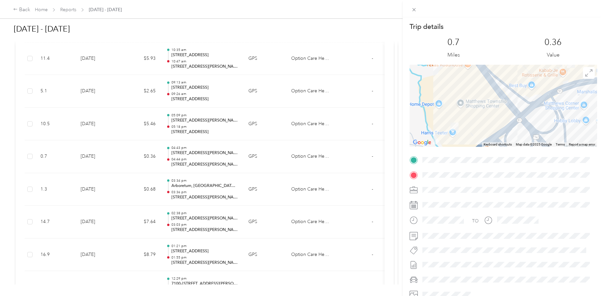
click at [246, 34] on div "Trip details This trip cannot be edited because it is either under review, appr…" at bounding box center [302, 148] width 604 height 296
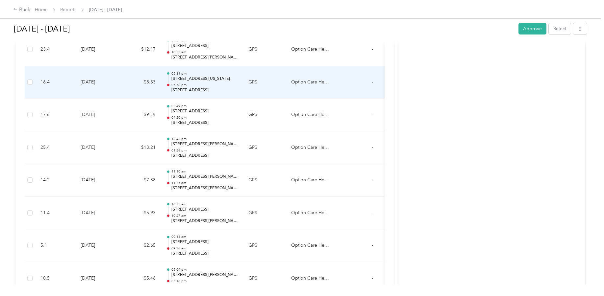
scroll to position [1994, 0]
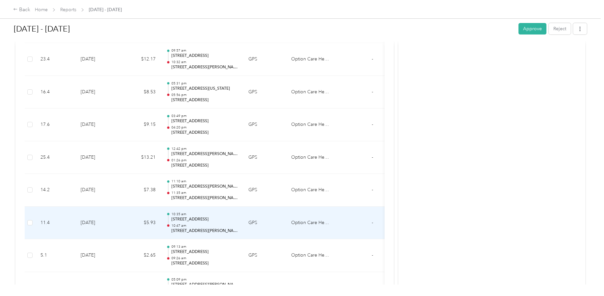
click at [193, 230] on p "[STREET_ADDRESS][PERSON_NAME]" at bounding box center [204, 231] width 66 height 6
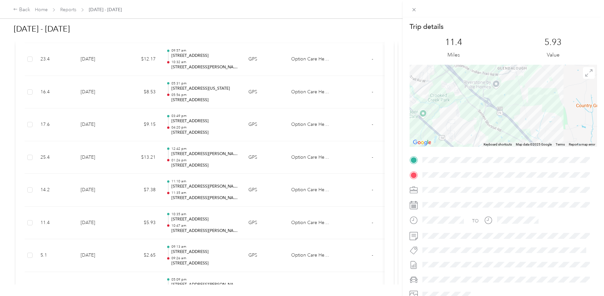
drag, startPoint x: 500, startPoint y: 117, endPoint x: 499, endPoint y: 130, distance: 12.2
click at [500, 130] on div at bounding box center [502, 106] width 187 height 82
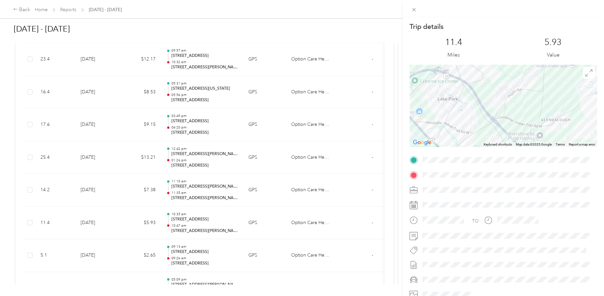
drag, startPoint x: 474, startPoint y: 97, endPoint x: 514, endPoint y: 126, distance: 49.1
click at [520, 134] on div at bounding box center [502, 106] width 187 height 82
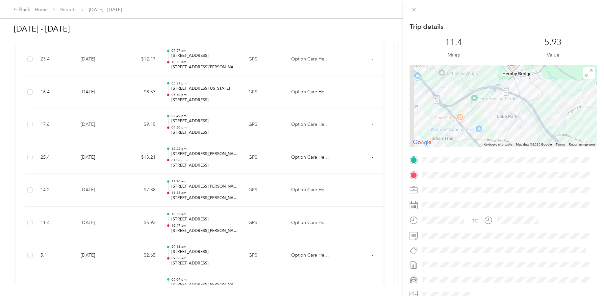
drag, startPoint x: 446, startPoint y: 112, endPoint x: 509, endPoint y: 123, distance: 63.7
click at [510, 125] on div at bounding box center [502, 106] width 187 height 82
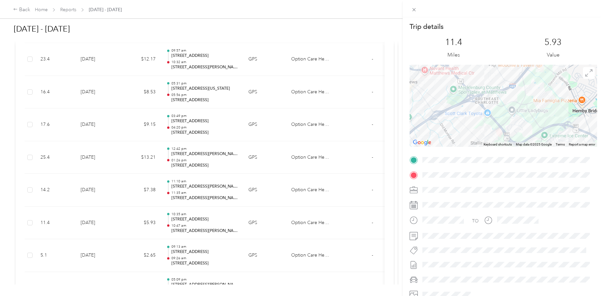
drag, startPoint x: 465, startPoint y: 90, endPoint x: 493, endPoint y: 128, distance: 47.2
click at [495, 128] on div at bounding box center [502, 106] width 187 height 82
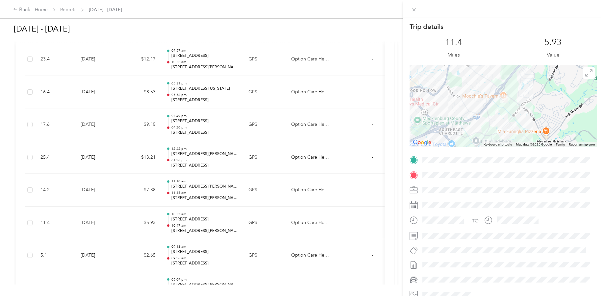
drag, startPoint x: 528, startPoint y: 104, endPoint x: 482, endPoint y: 125, distance: 50.6
click at [483, 129] on div at bounding box center [502, 106] width 187 height 82
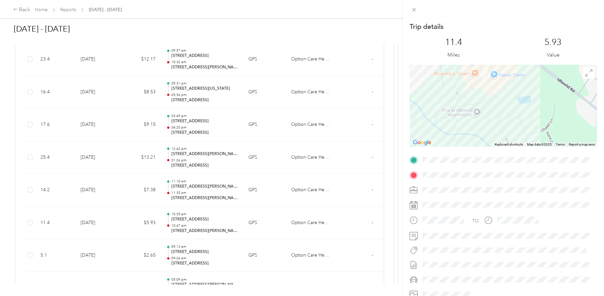
click at [207, 251] on div "Trip details This trip cannot be edited because it is either under review, appr…" at bounding box center [302, 148] width 604 height 296
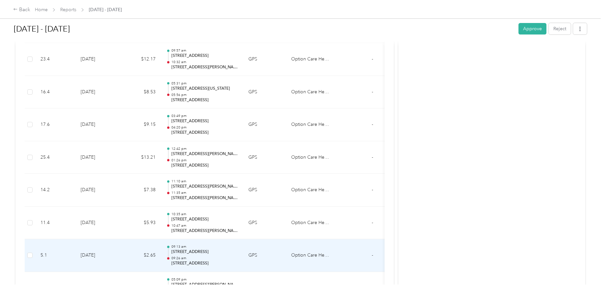
click at [191, 251] on p "[STREET_ADDRESS]" at bounding box center [204, 252] width 66 height 6
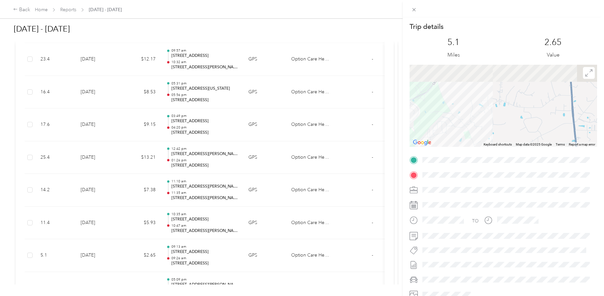
drag, startPoint x: 529, startPoint y: 78, endPoint x: 521, endPoint y: 125, distance: 47.0
click at [521, 125] on div at bounding box center [502, 106] width 187 height 82
drag, startPoint x: 497, startPoint y: 92, endPoint x: 504, endPoint y: 120, distance: 28.1
click at [503, 119] on div at bounding box center [502, 106] width 187 height 82
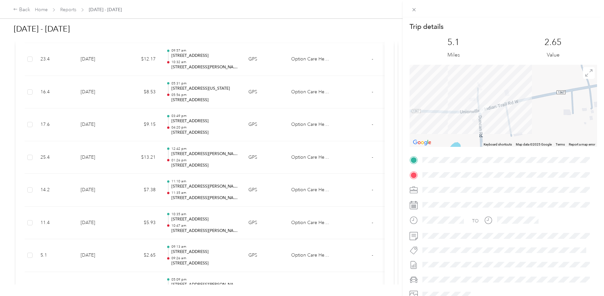
drag, startPoint x: 513, startPoint y: 118, endPoint x: 512, endPoint y: 126, distance: 7.9
click at [512, 126] on div at bounding box center [502, 106] width 187 height 82
click at [140, 259] on div "Trip details This trip cannot be edited because it is either under review, appr…" at bounding box center [302, 148] width 604 height 296
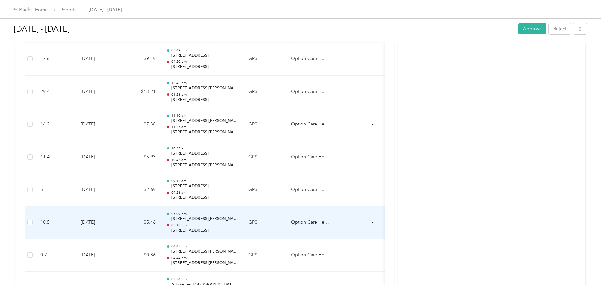
scroll to position [2027, 0]
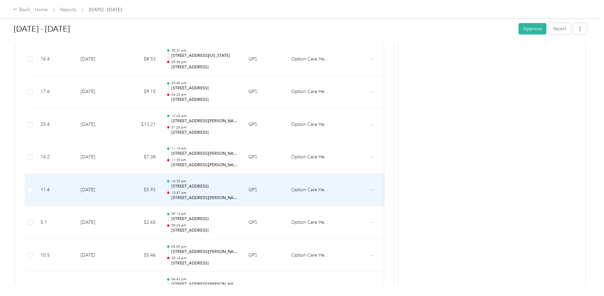
click at [194, 197] on p "[STREET_ADDRESS][PERSON_NAME]" at bounding box center [204, 198] width 66 height 6
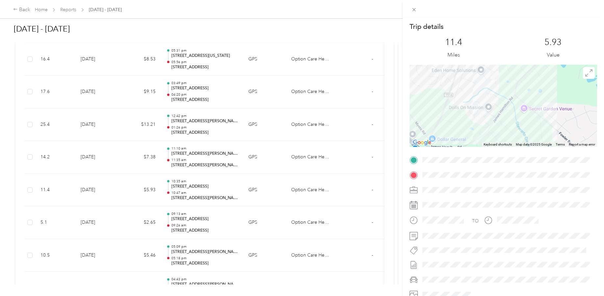
drag, startPoint x: 468, startPoint y: 95, endPoint x: 496, endPoint y: 123, distance: 40.0
click at [497, 124] on div at bounding box center [502, 106] width 187 height 82
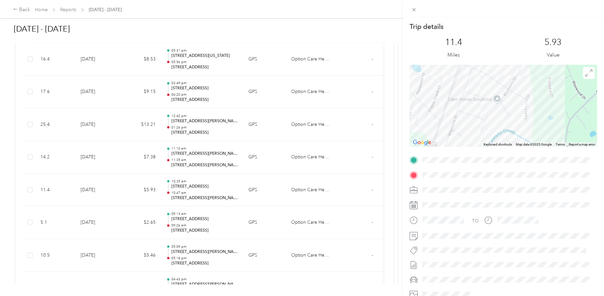
drag, startPoint x: 494, startPoint y: 80, endPoint x: 530, endPoint y: 139, distance: 69.4
click at [530, 139] on div at bounding box center [502, 106] width 187 height 82
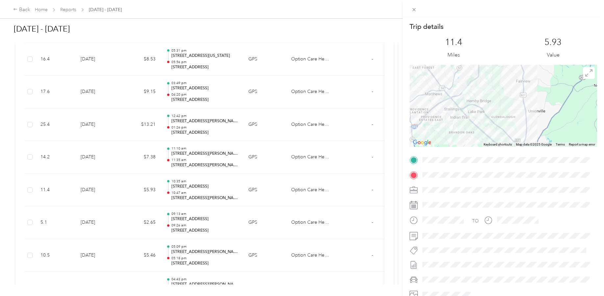
drag, startPoint x: 447, startPoint y: 111, endPoint x: 449, endPoint y: 121, distance: 11.1
click at [446, 121] on div at bounding box center [502, 106] width 187 height 82
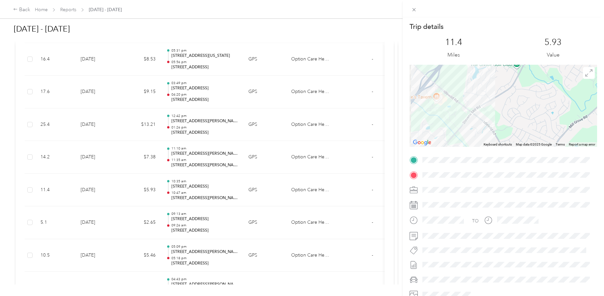
drag, startPoint x: 430, startPoint y: 106, endPoint x: 469, endPoint y: 127, distance: 44.7
click at [469, 127] on div at bounding box center [502, 106] width 187 height 82
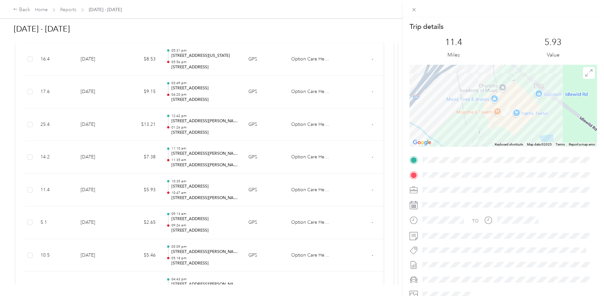
drag, startPoint x: 451, startPoint y: 119, endPoint x: 467, endPoint y: 124, distance: 17.0
click at [496, 127] on div at bounding box center [502, 106] width 187 height 82
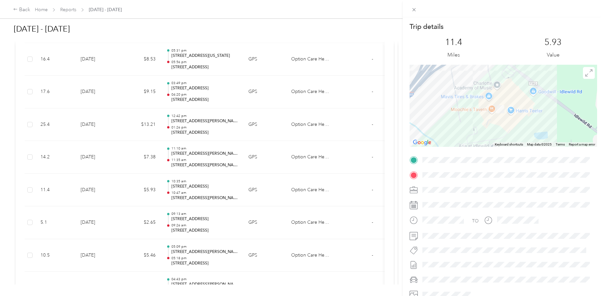
drag, startPoint x: 364, startPoint y: 29, endPoint x: 365, endPoint y: 32, distance: 3.5
click at [364, 28] on div "Trip details This trip cannot be edited because it is either under review, appr…" at bounding box center [302, 148] width 604 height 296
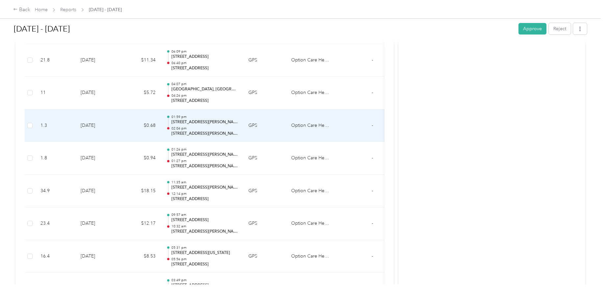
scroll to position [1797, 0]
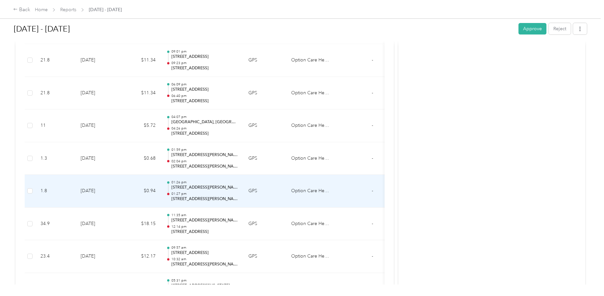
click at [202, 188] on p "[STREET_ADDRESS][PERSON_NAME][US_STATE]" at bounding box center [204, 188] width 66 height 6
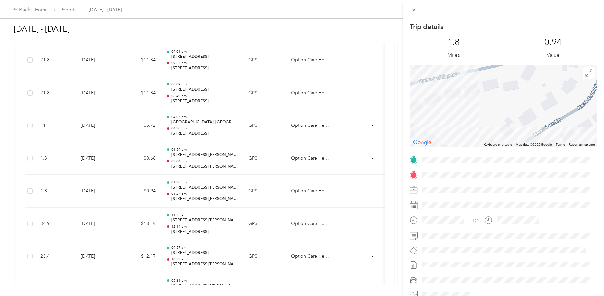
drag, startPoint x: 459, startPoint y: 92, endPoint x: 466, endPoint y: 115, distance: 23.9
click at [466, 115] on div at bounding box center [502, 106] width 187 height 82
click at [198, 200] on div "Trip details This trip cannot be edited because it is either under review, appr…" at bounding box center [302, 148] width 604 height 296
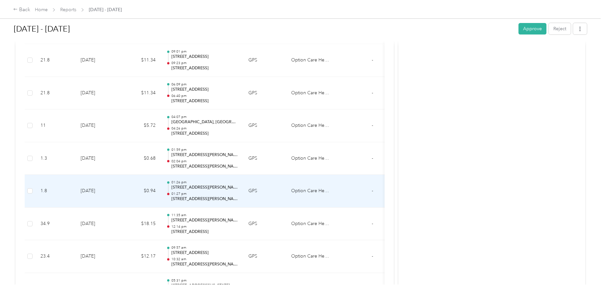
click at [199, 198] on p "[STREET_ADDRESS][PERSON_NAME]" at bounding box center [204, 199] width 66 height 6
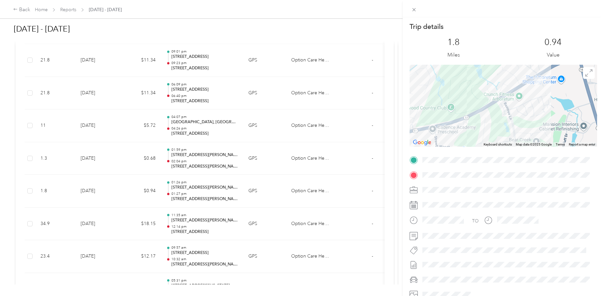
drag, startPoint x: 545, startPoint y: 99, endPoint x: 544, endPoint y: 114, distance: 15.2
click at [545, 114] on div at bounding box center [502, 106] width 187 height 82
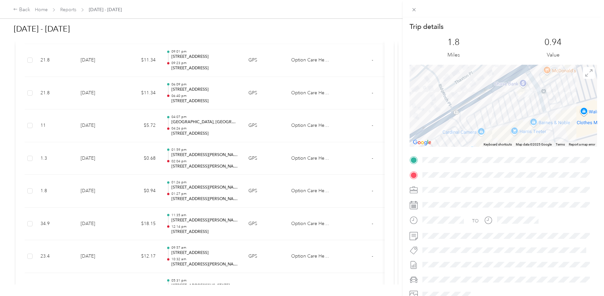
drag, startPoint x: 526, startPoint y: 108, endPoint x: 522, endPoint y: 119, distance: 12.3
click at [522, 119] on div at bounding box center [502, 106] width 187 height 82
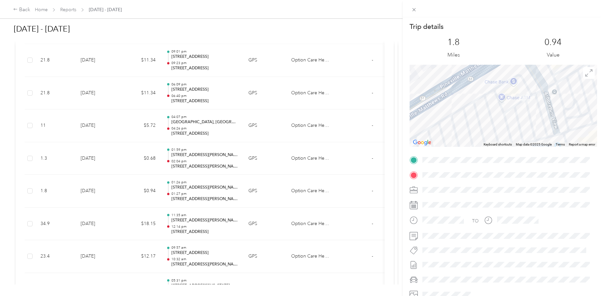
drag, startPoint x: 529, startPoint y: 98, endPoint x: 525, endPoint y: 124, distance: 26.3
click at [525, 124] on div at bounding box center [502, 106] width 187 height 82
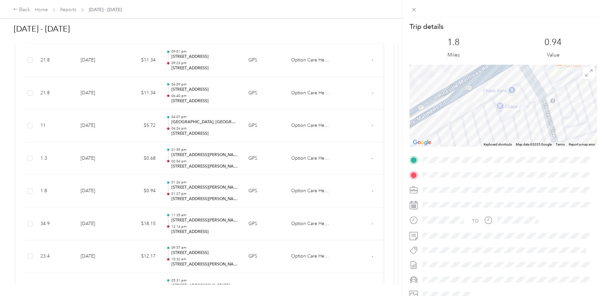
click at [216, 155] on div "Trip details This trip cannot be edited because it is either under review, appr…" at bounding box center [302, 148] width 604 height 296
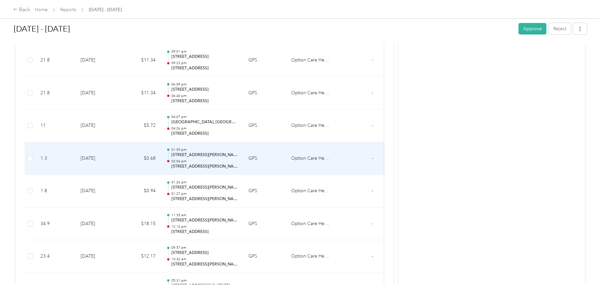
click at [193, 154] on p "[STREET_ADDRESS][PERSON_NAME][US_STATE]" at bounding box center [204, 155] width 66 height 6
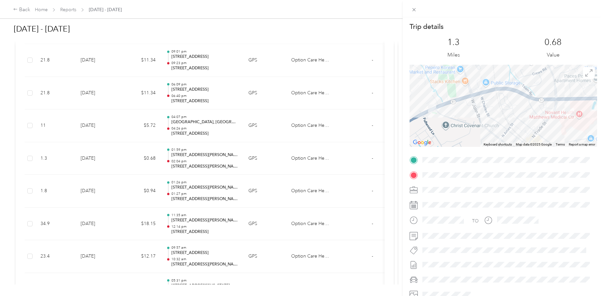
click at [202, 134] on div "Trip details This trip cannot be edited because it is either under review, appr…" at bounding box center [302, 148] width 604 height 296
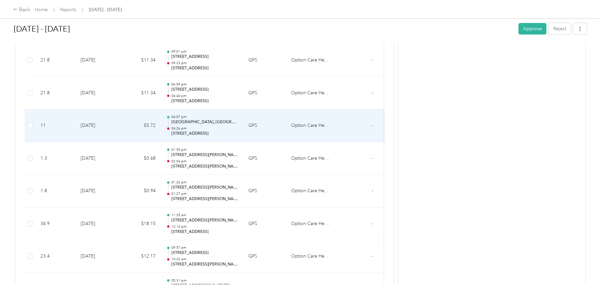
click at [191, 133] on p "[STREET_ADDRESS]" at bounding box center [204, 134] width 66 height 6
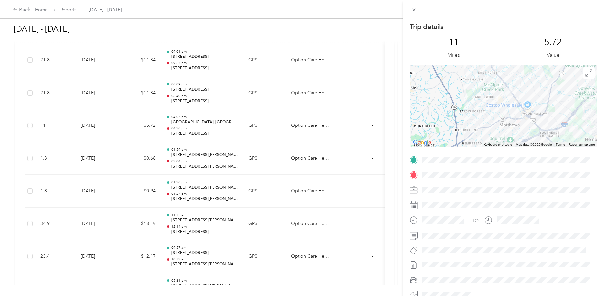
drag, startPoint x: 489, startPoint y: 89, endPoint x: 493, endPoint y: 115, distance: 26.1
click at [493, 115] on div at bounding box center [502, 106] width 187 height 82
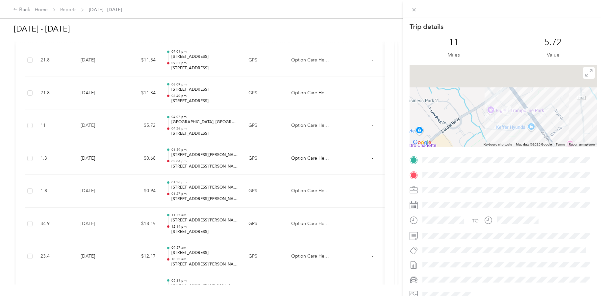
drag, startPoint x: 529, startPoint y: 86, endPoint x: 507, endPoint y: 139, distance: 57.8
click at [507, 139] on div at bounding box center [502, 106] width 187 height 82
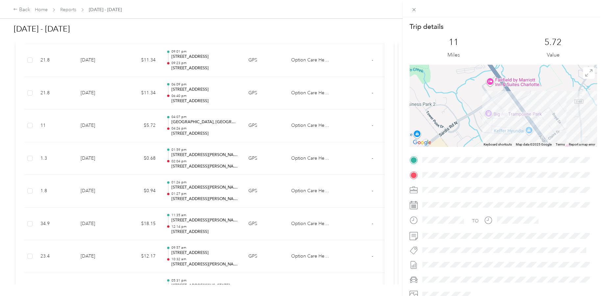
click at [204, 155] on div "Trip details This trip cannot be edited because it is either under review, appr…" at bounding box center [302, 148] width 604 height 296
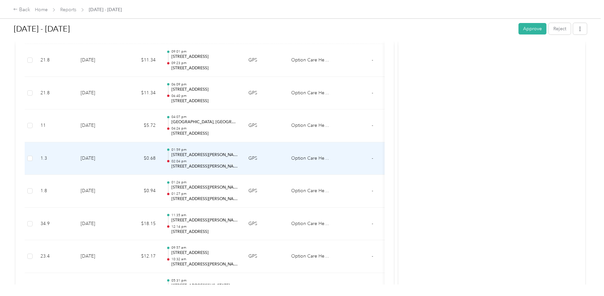
click at [185, 164] on p "[STREET_ADDRESS][PERSON_NAME]" at bounding box center [204, 167] width 66 height 6
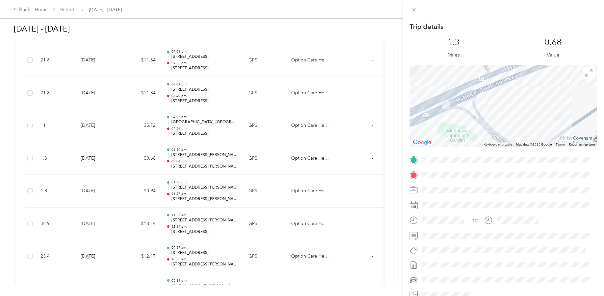
drag, startPoint x: 430, startPoint y: 103, endPoint x: 451, endPoint y: 115, distance: 23.9
click at [453, 126] on div at bounding box center [502, 106] width 187 height 82
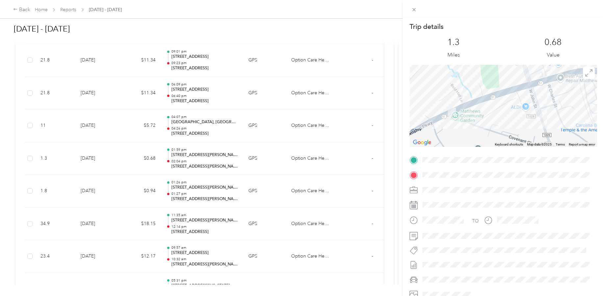
click at [207, 100] on div "Trip details This trip cannot be edited because it is either under review, appr…" at bounding box center [302, 148] width 604 height 296
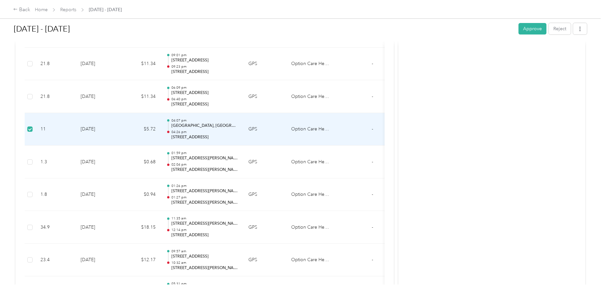
scroll to position [1816, 0]
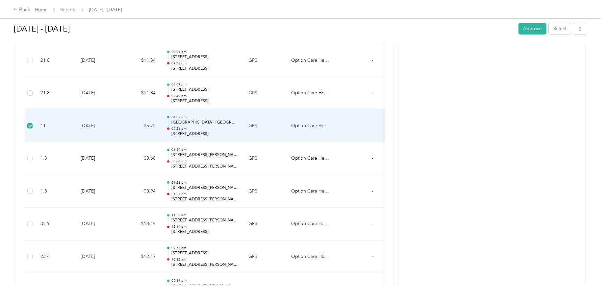
click at [183, 121] on p "[GEOGRAPHIC_DATA], [GEOGRAPHIC_DATA], [GEOGRAPHIC_DATA]" at bounding box center [204, 123] width 66 height 6
click at [204, 123] on p "[GEOGRAPHIC_DATA], [GEOGRAPHIC_DATA], [GEOGRAPHIC_DATA]" at bounding box center [204, 123] width 66 height 6
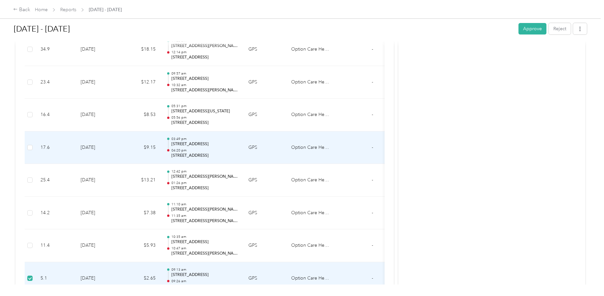
scroll to position [1980, 0]
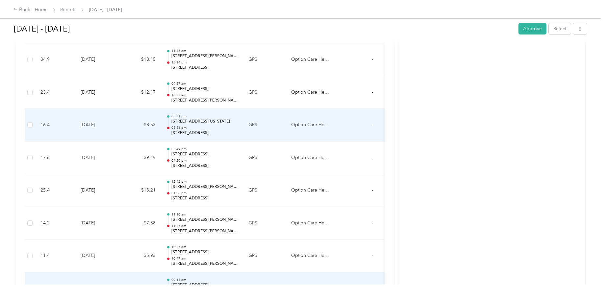
click at [208, 119] on p "[STREET_ADDRESS][US_STATE]" at bounding box center [204, 122] width 66 height 6
click at [208, 121] on p "[STREET_ADDRESS][US_STATE]" at bounding box center [204, 122] width 66 height 6
